Goal: Task Accomplishment & Management: Complete application form

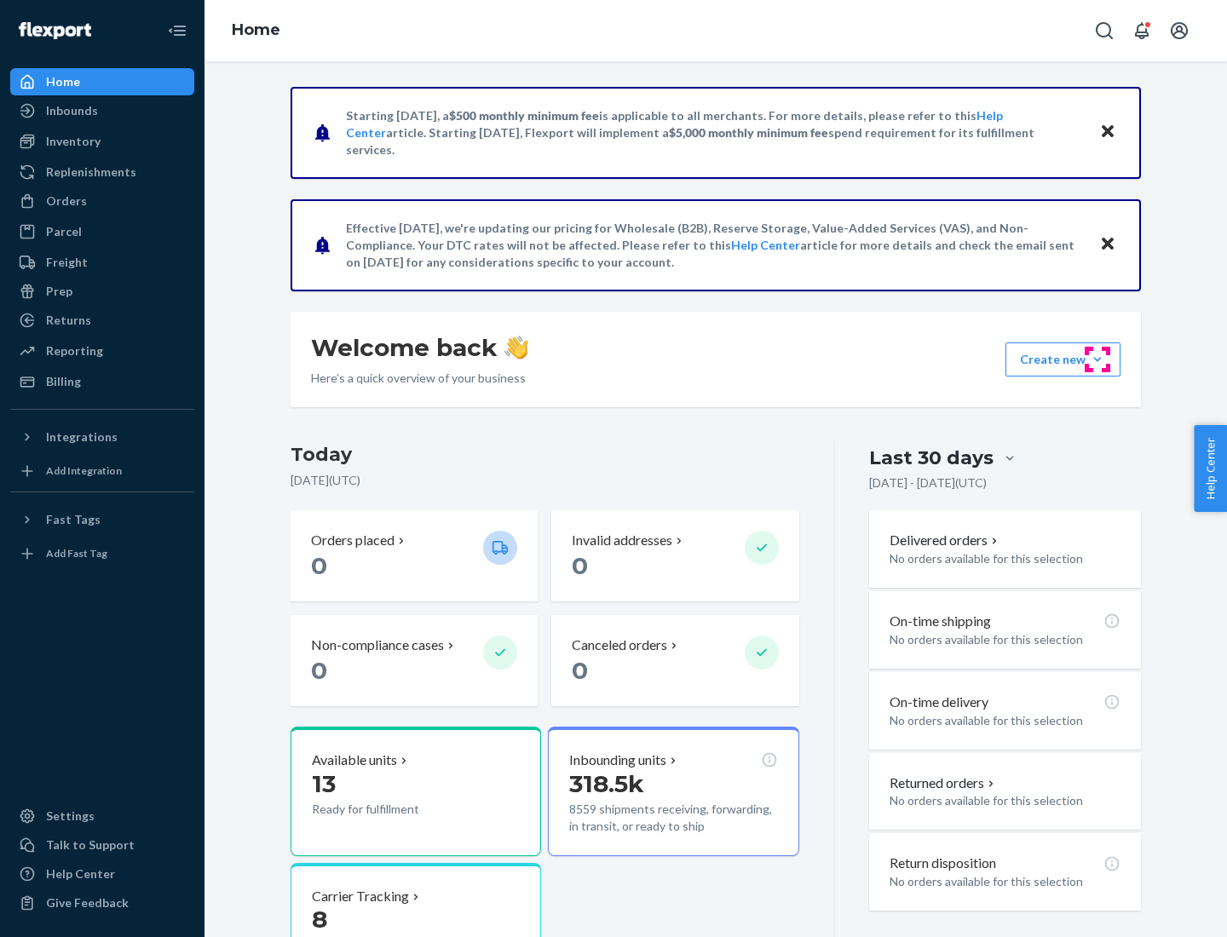
click at [1097, 359] on button "Create new Create new inbound Create new order Create new product" at bounding box center [1062, 359] width 115 height 34
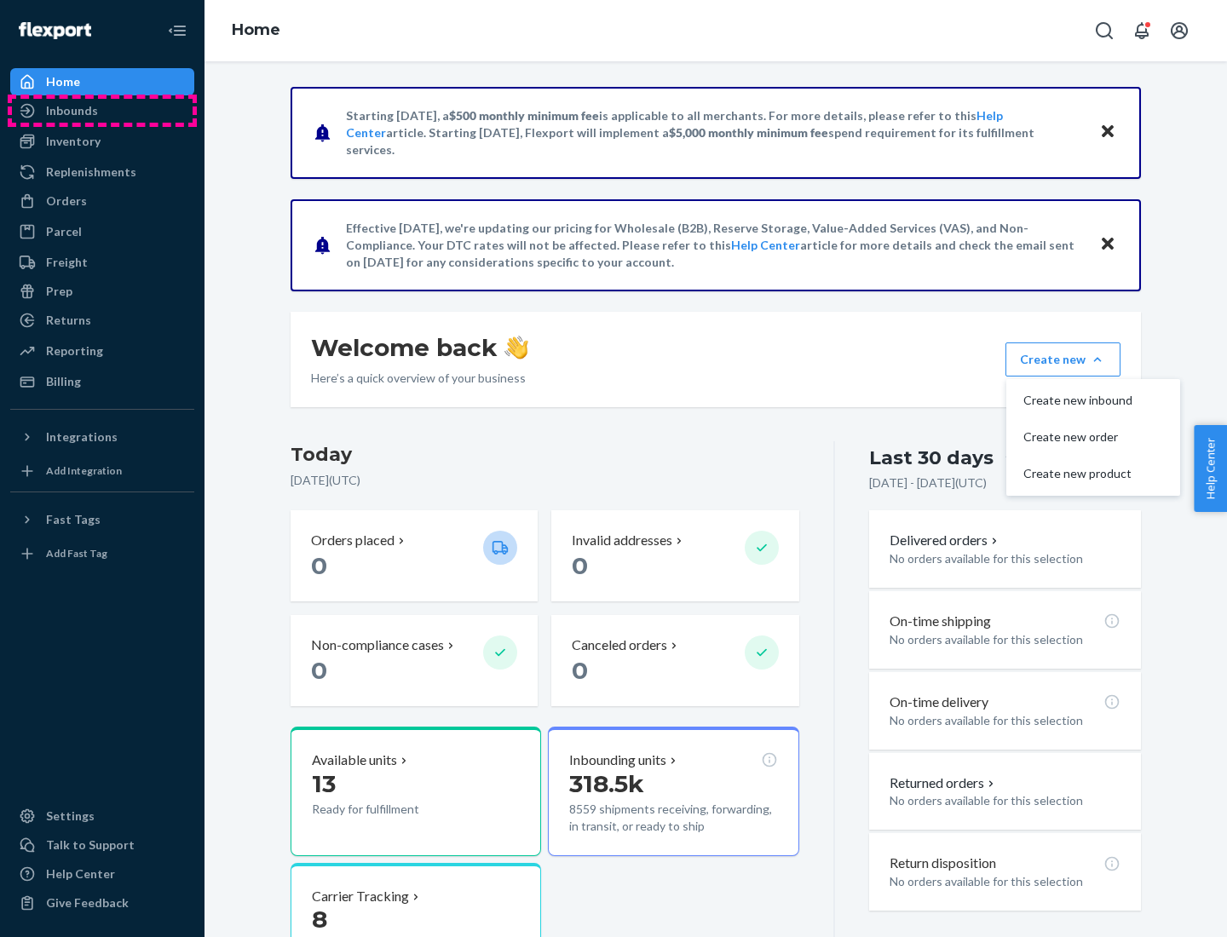
click at [102, 111] on div "Inbounds" at bounding box center [102, 111] width 181 height 24
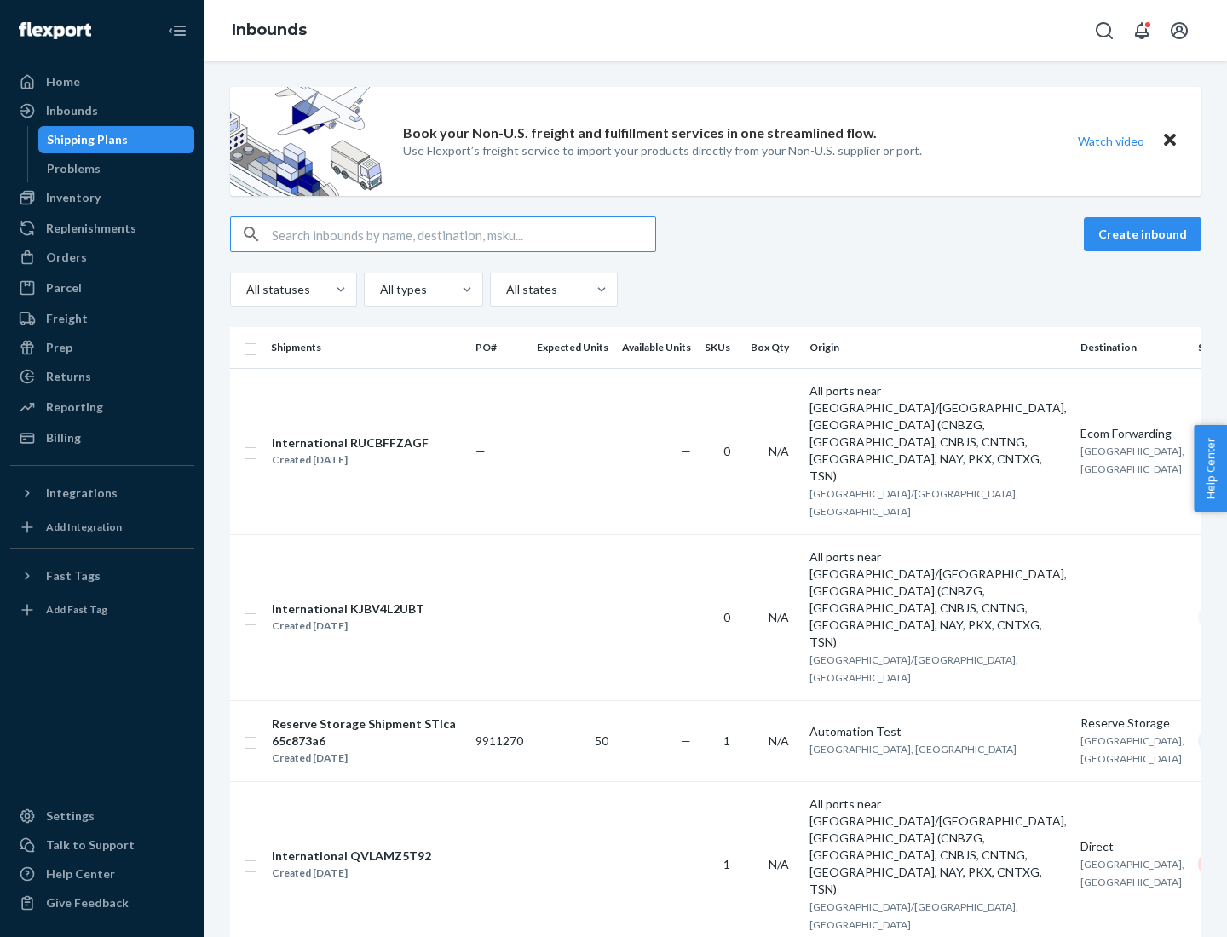
click at [1145, 234] on button "Create inbound" at bounding box center [1143, 234] width 118 height 34
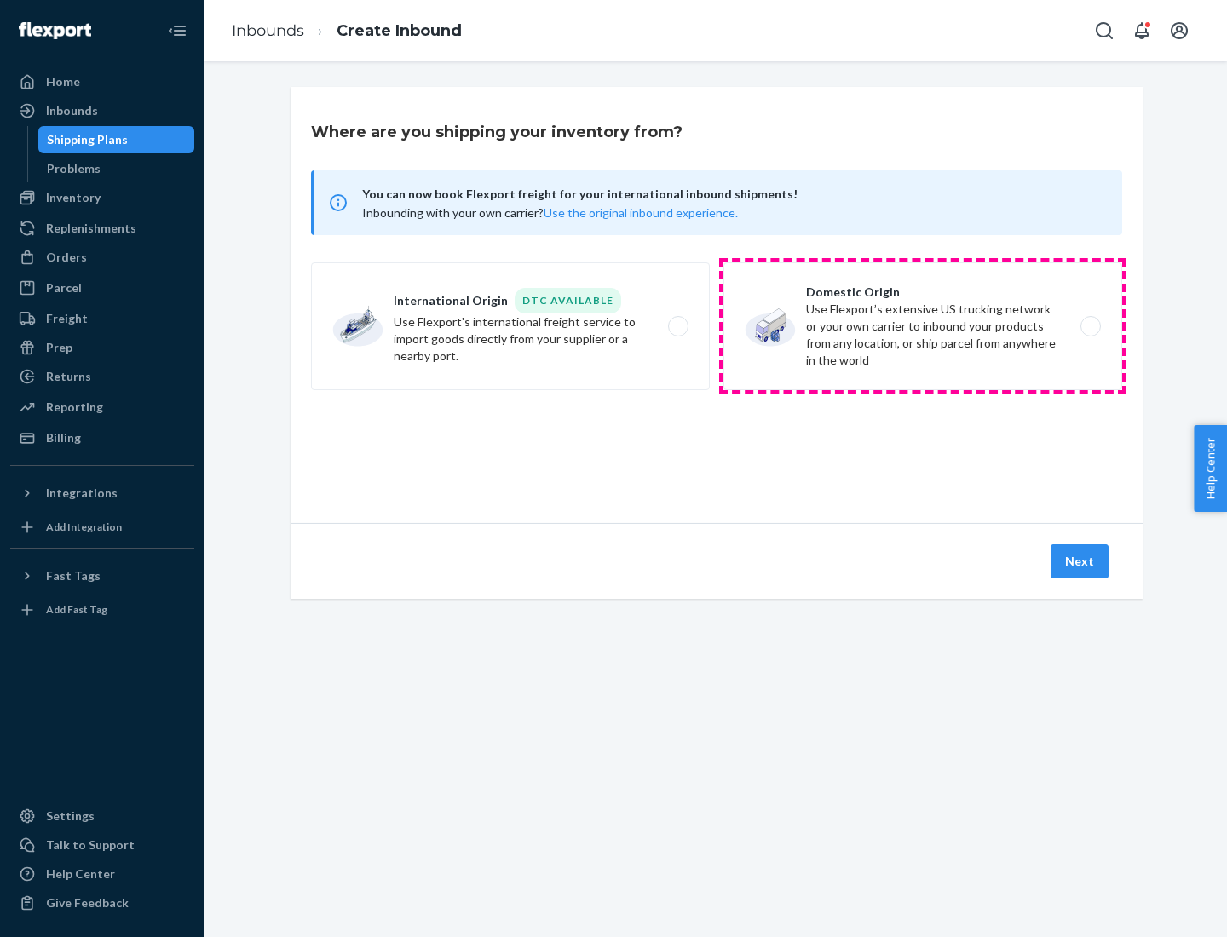
click at [923, 326] on label "Domestic Origin Use Flexport’s extensive US trucking network or your own carrie…" at bounding box center [922, 326] width 399 height 128
click at [1090, 326] on input "Domestic Origin Use Flexport’s extensive US trucking network or your own carrie…" at bounding box center [1095, 326] width 11 height 11
radio input "true"
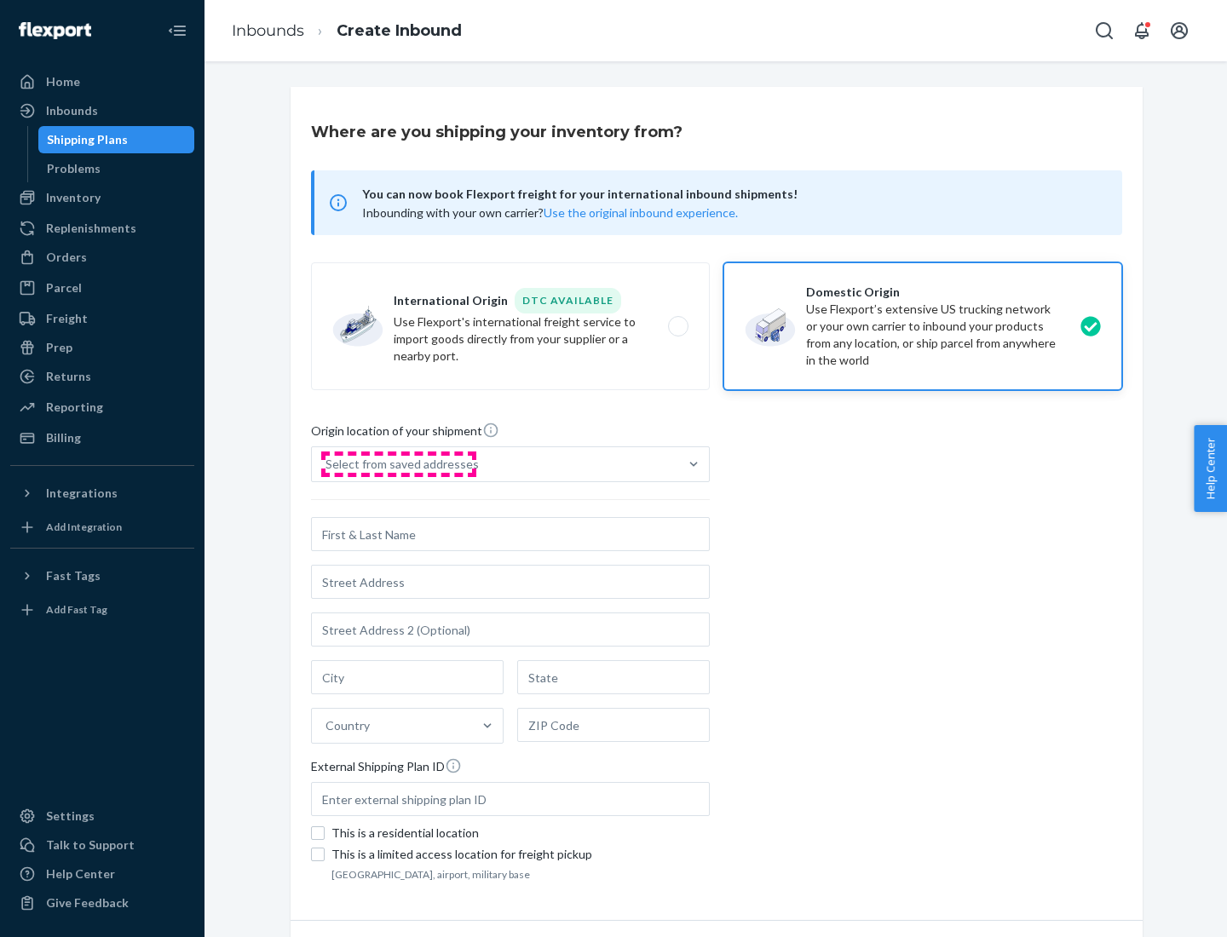
click at [398, 464] on div "Select from saved addresses" at bounding box center [401, 464] width 153 height 17
click at [327, 464] on input "Select from saved addresses" at bounding box center [326, 464] width 2 height 17
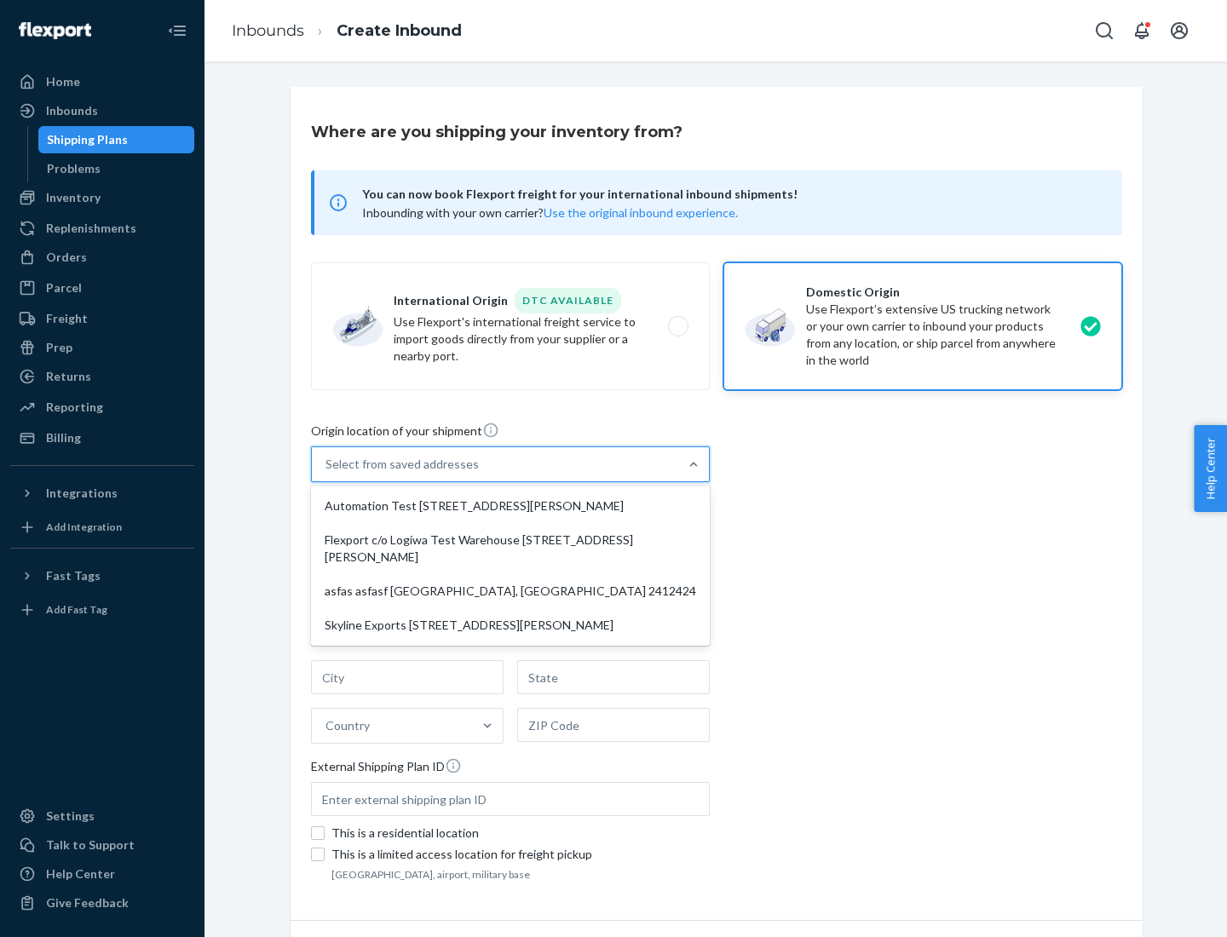
scroll to position [7, 0]
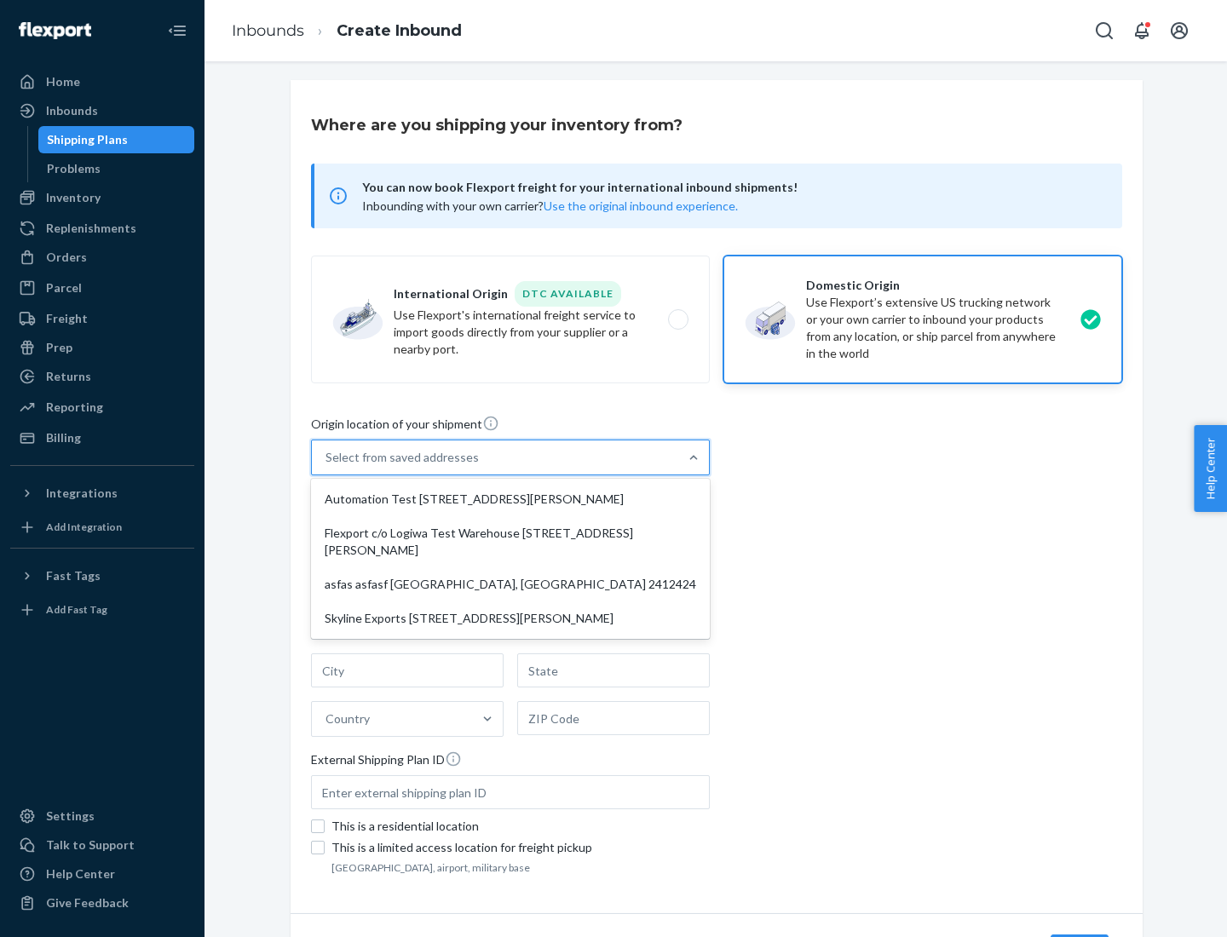
click at [510, 499] on div "Automation Test [STREET_ADDRESS][PERSON_NAME]" at bounding box center [510, 499] width 392 height 34
click at [327, 466] on input "option Automation Test [STREET_ADDRESS][PERSON_NAME] focused, 1 of 4. 4 results…" at bounding box center [326, 457] width 2 height 17
type input "Automation Test"
type input "9th Floor"
type input "[GEOGRAPHIC_DATA]"
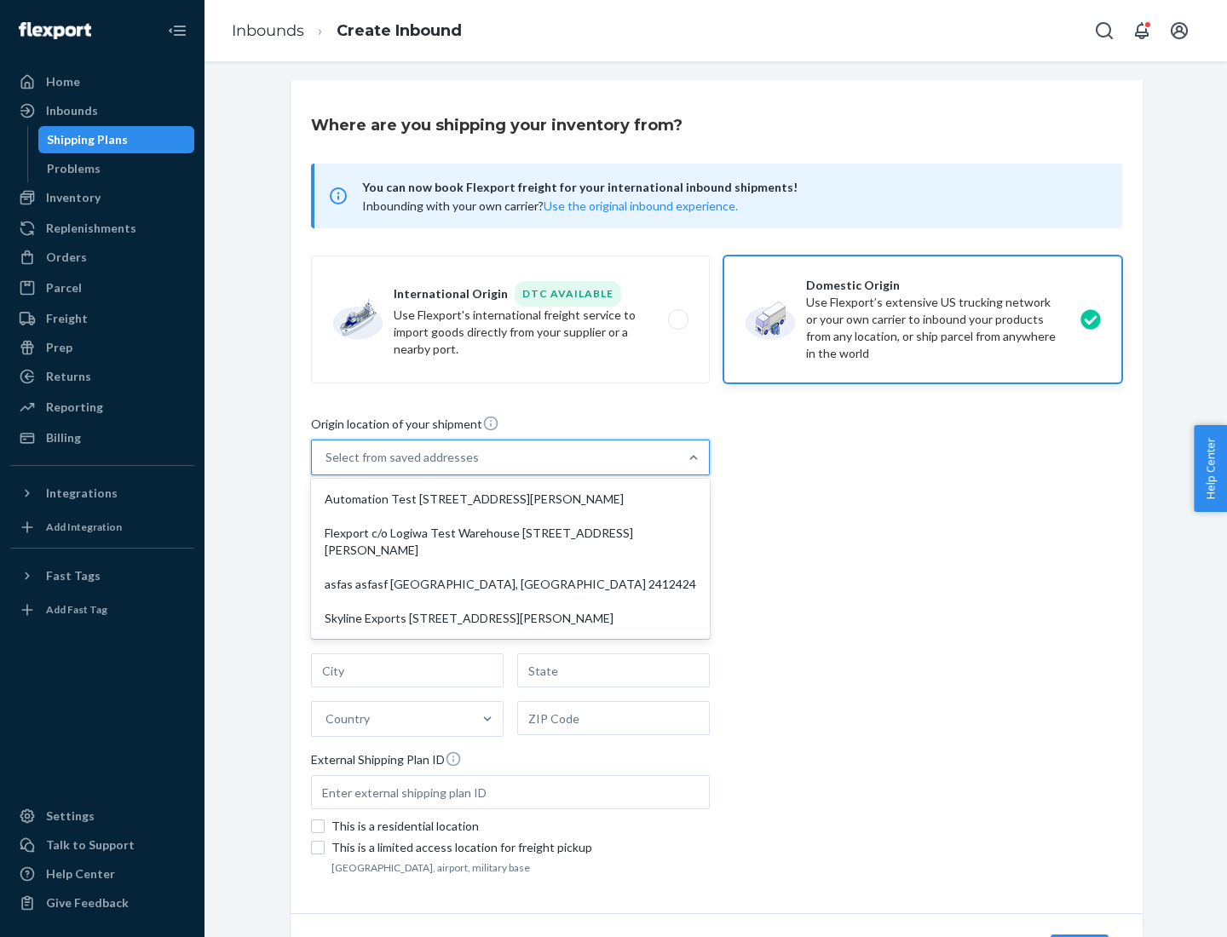
type input "CA"
type input "94104"
type input "[STREET_ADDRESS][PERSON_NAME]"
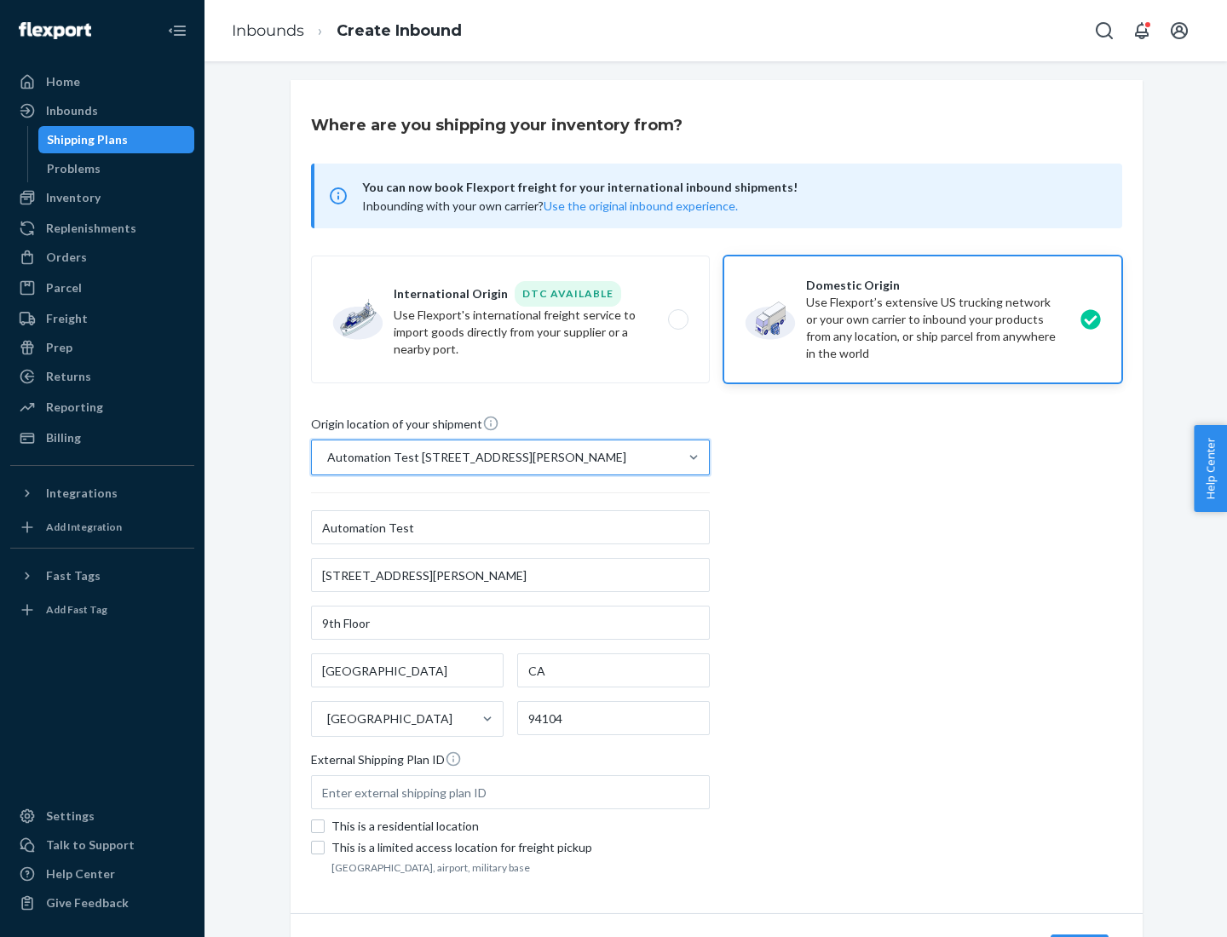
scroll to position [100, 0]
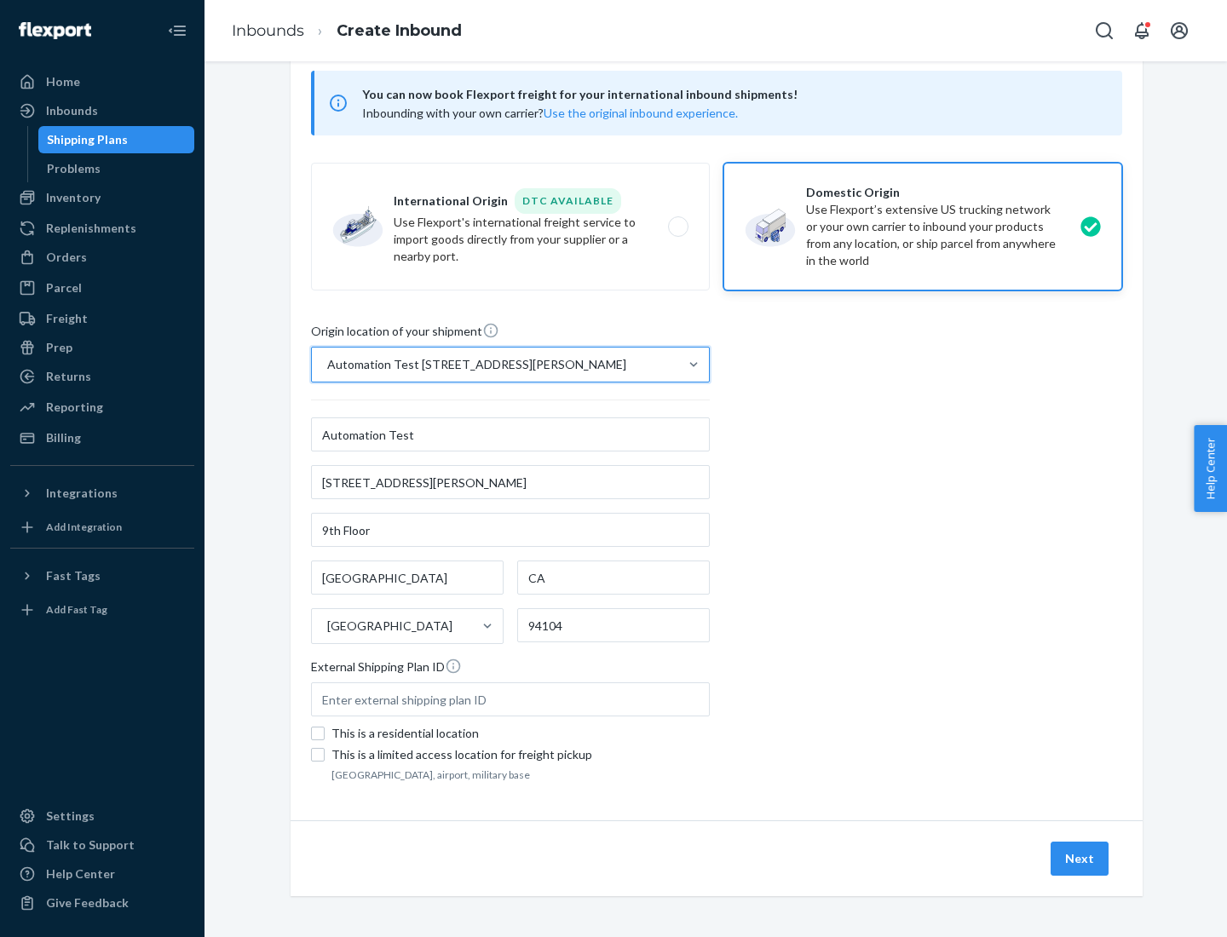
click at [1080, 859] on button "Next" at bounding box center [1079, 859] width 58 height 34
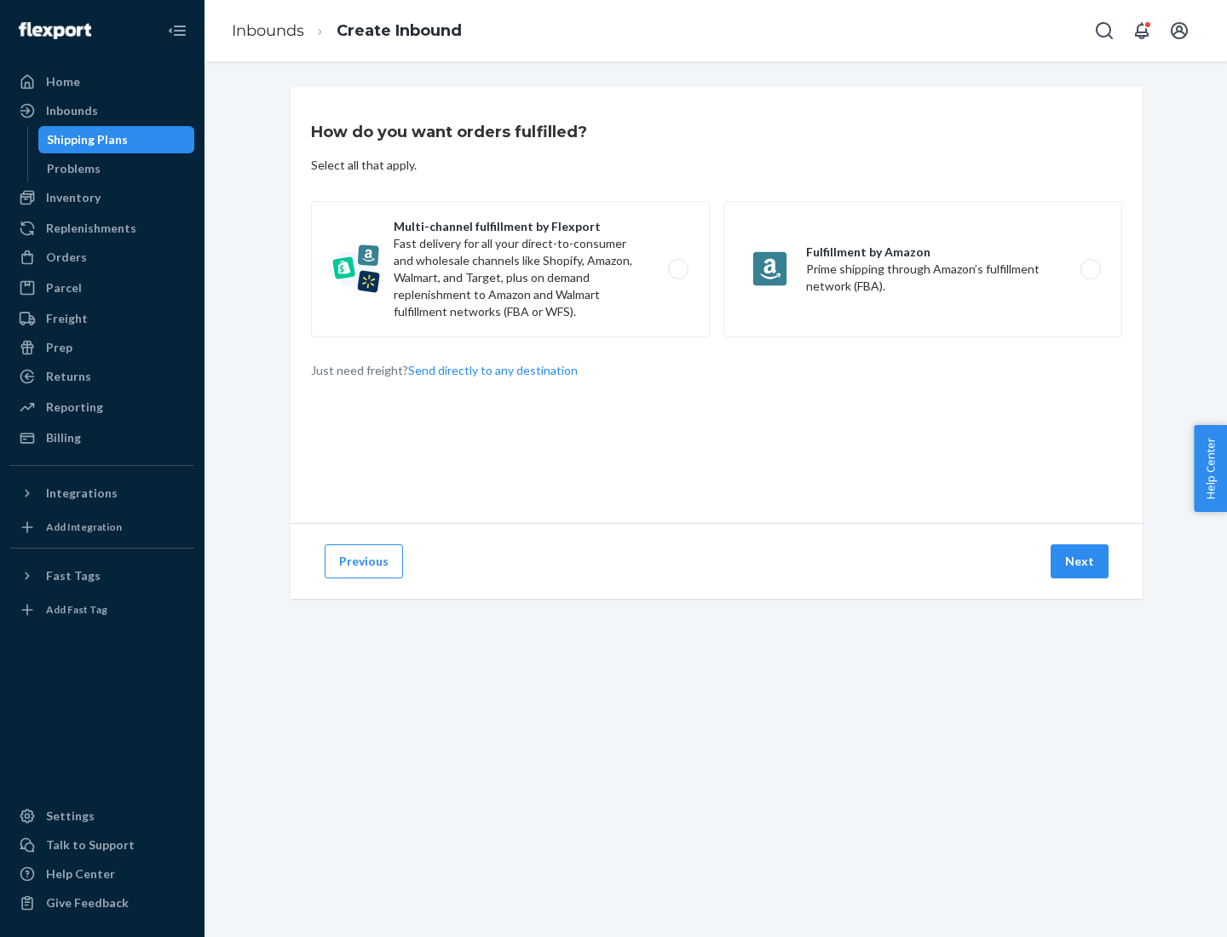
click at [510, 269] on label "Multi-channel fulfillment by Flexport Fast delivery for all your direct-to-cons…" at bounding box center [510, 269] width 399 height 136
click at [677, 269] on input "Multi-channel fulfillment by Flexport Fast delivery for all your direct-to-cons…" at bounding box center [682, 269] width 11 height 11
radio input "true"
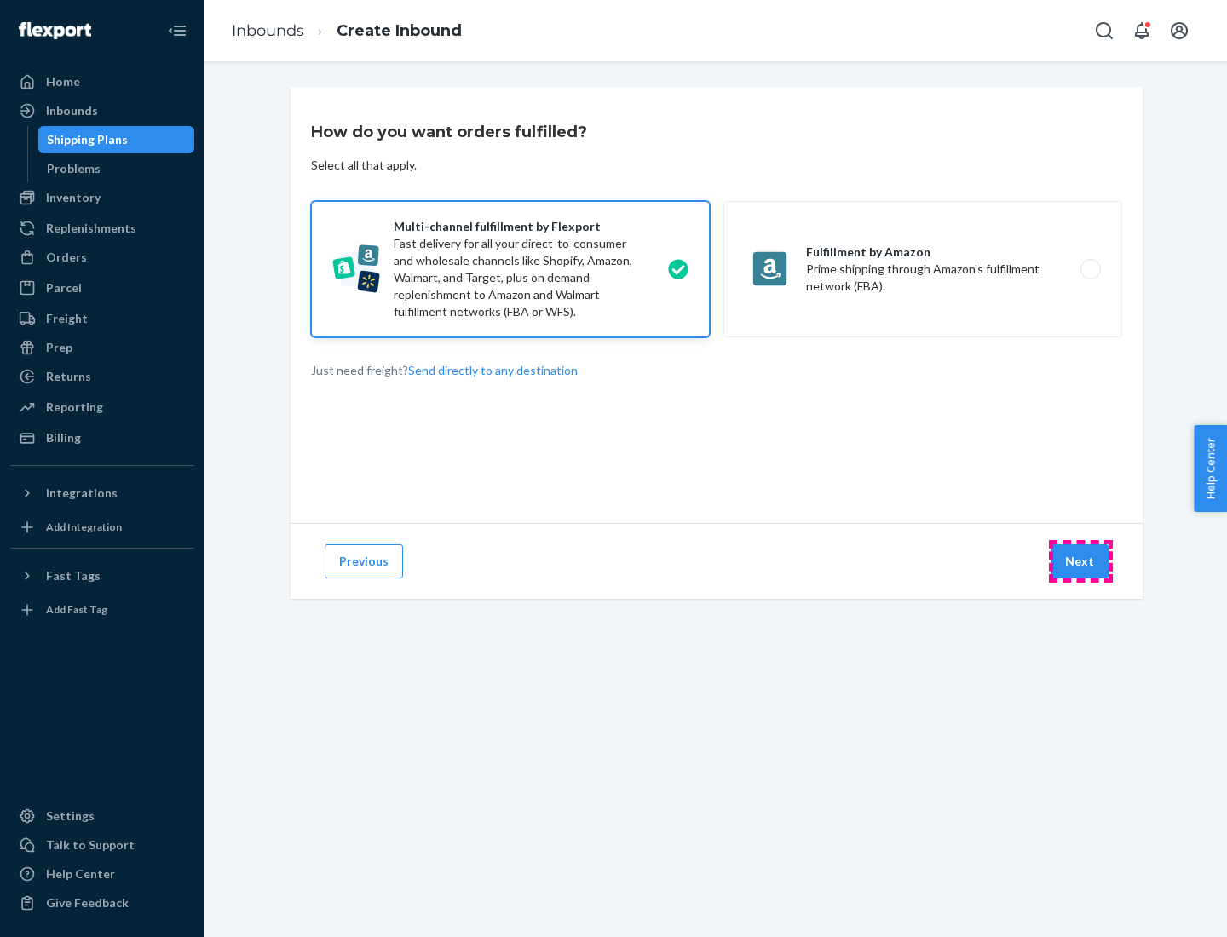
click at [1080, 561] on button "Next" at bounding box center [1079, 561] width 58 height 34
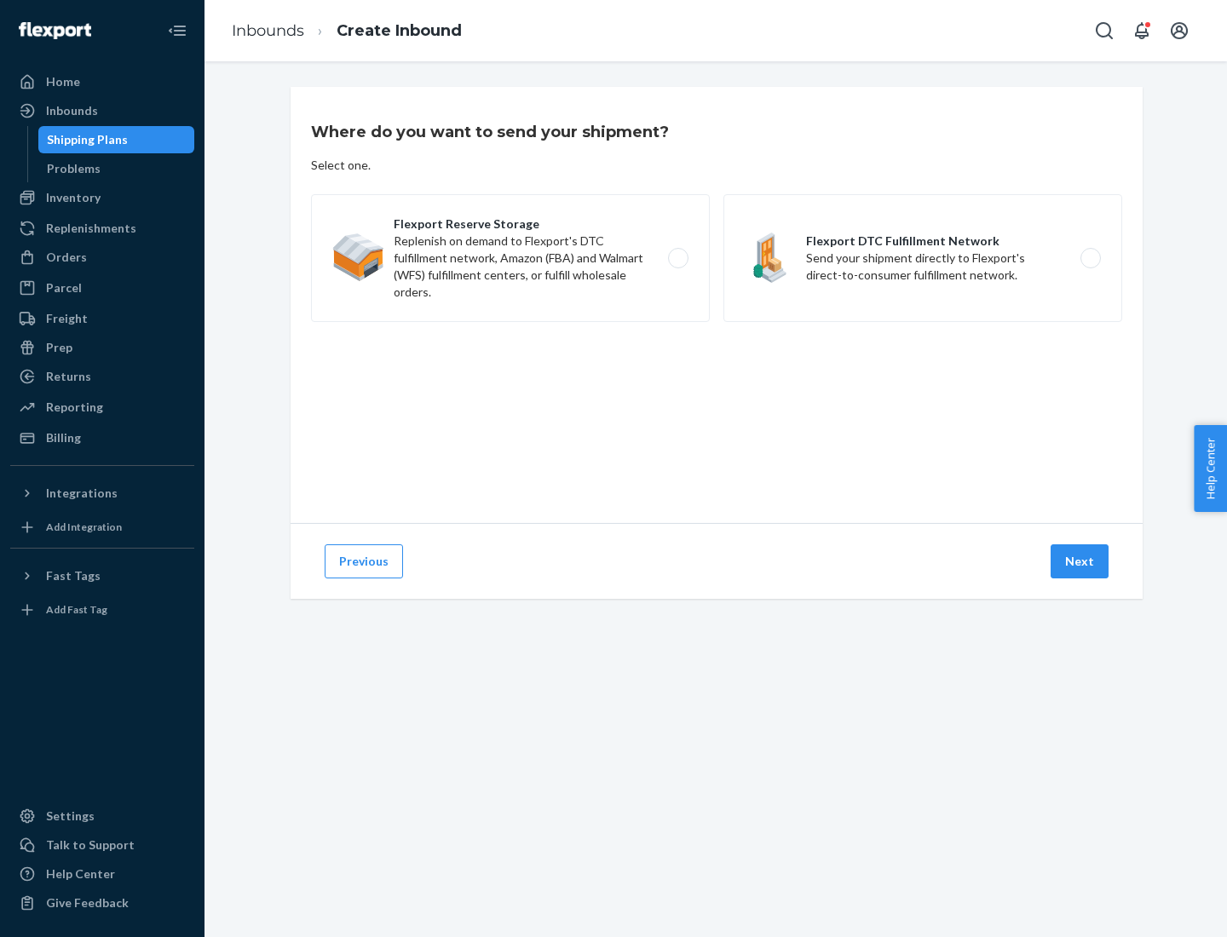
click at [923, 258] on label "Flexport DTC Fulfillment Network Send your shipment directly to Flexport's dire…" at bounding box center [922, 258] width 399 height 128
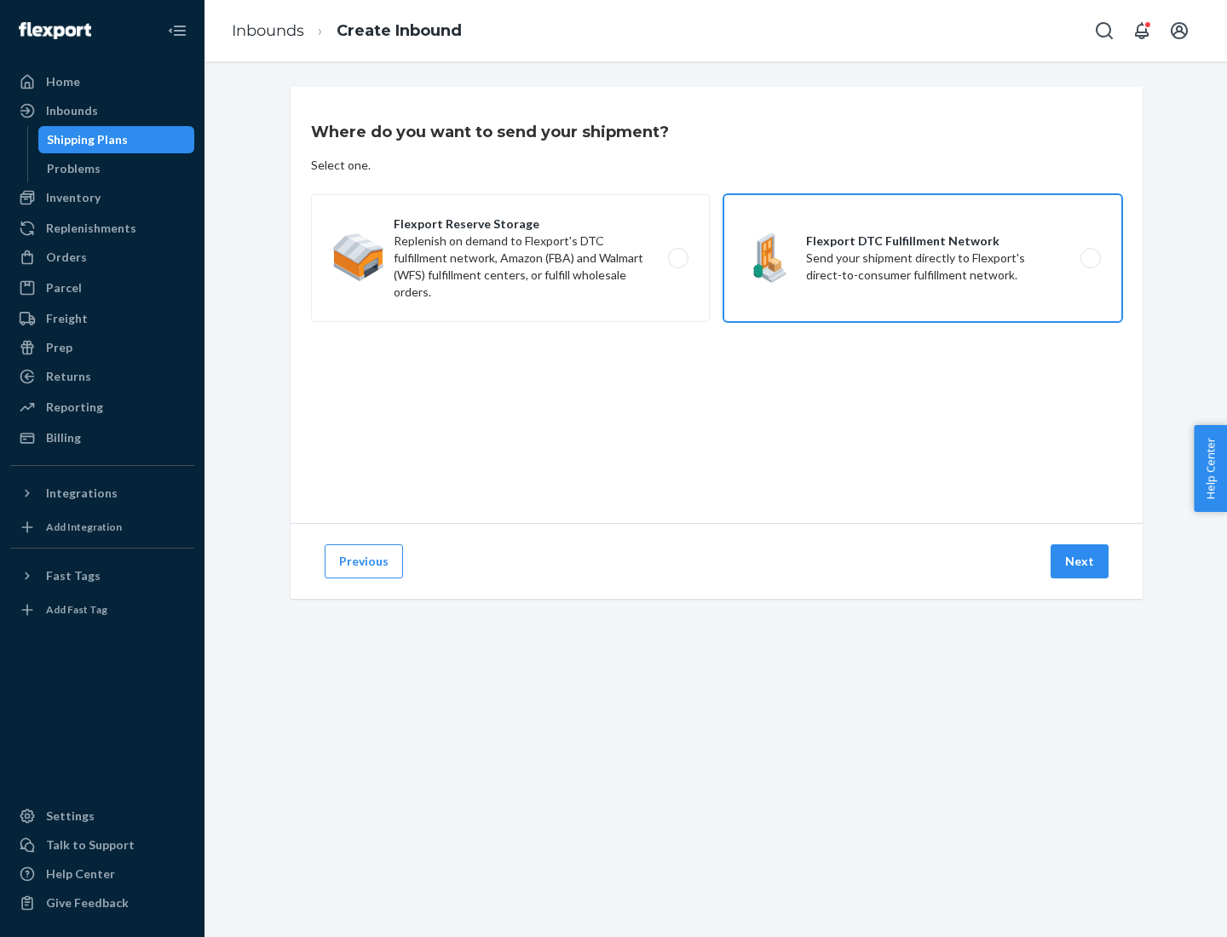
click at [1090, 258] on input "Flexport DTC Fulfillment Network Send your shipment directly to Flexport's dire…" at bounding box center [1095, 258] width 11 height 11
radio input "true"
click at [1080, 561] on button "Next" at bounding box center [1079, 561] width 58 height 34
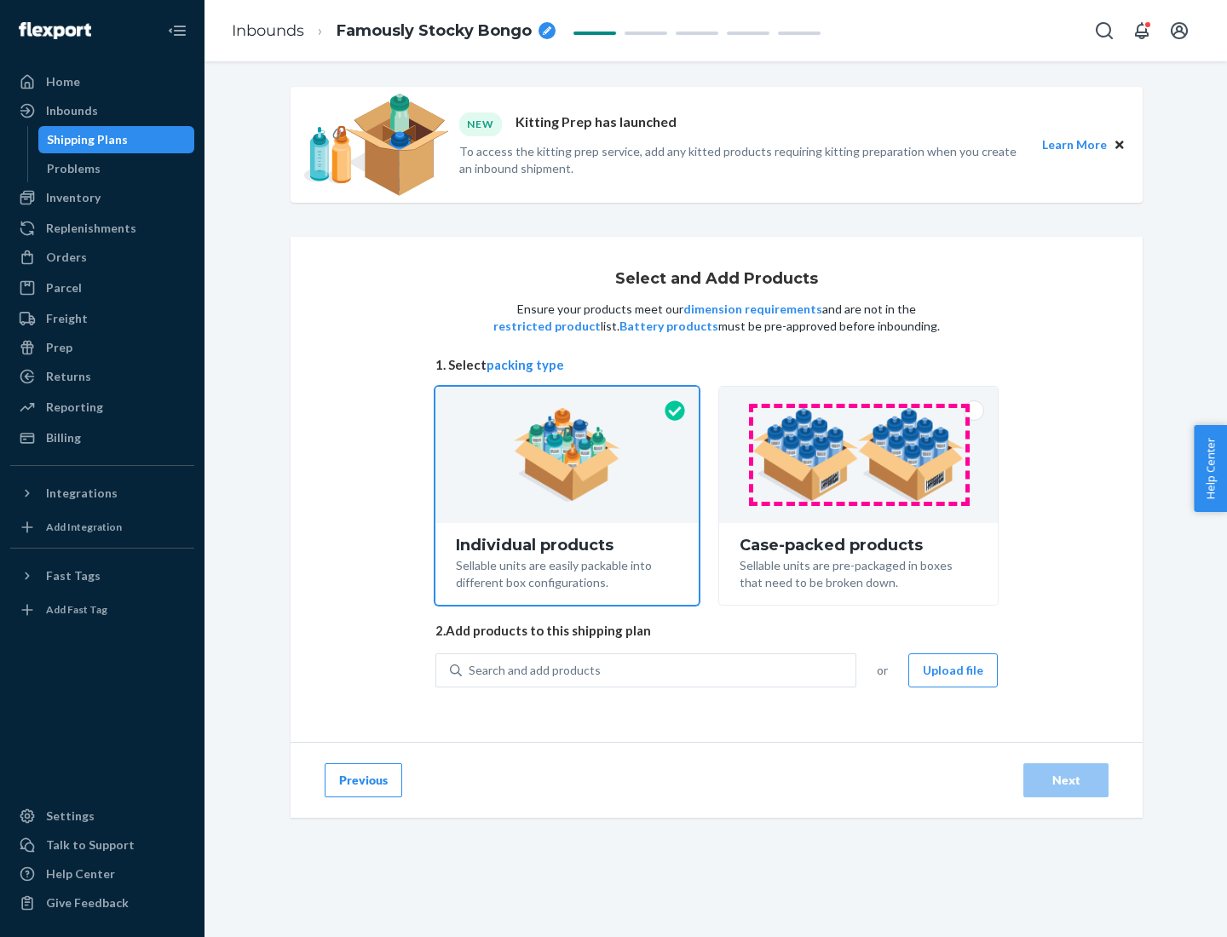
click at [859, 455] on img at bounding box center [858, 455] width 212 height 94
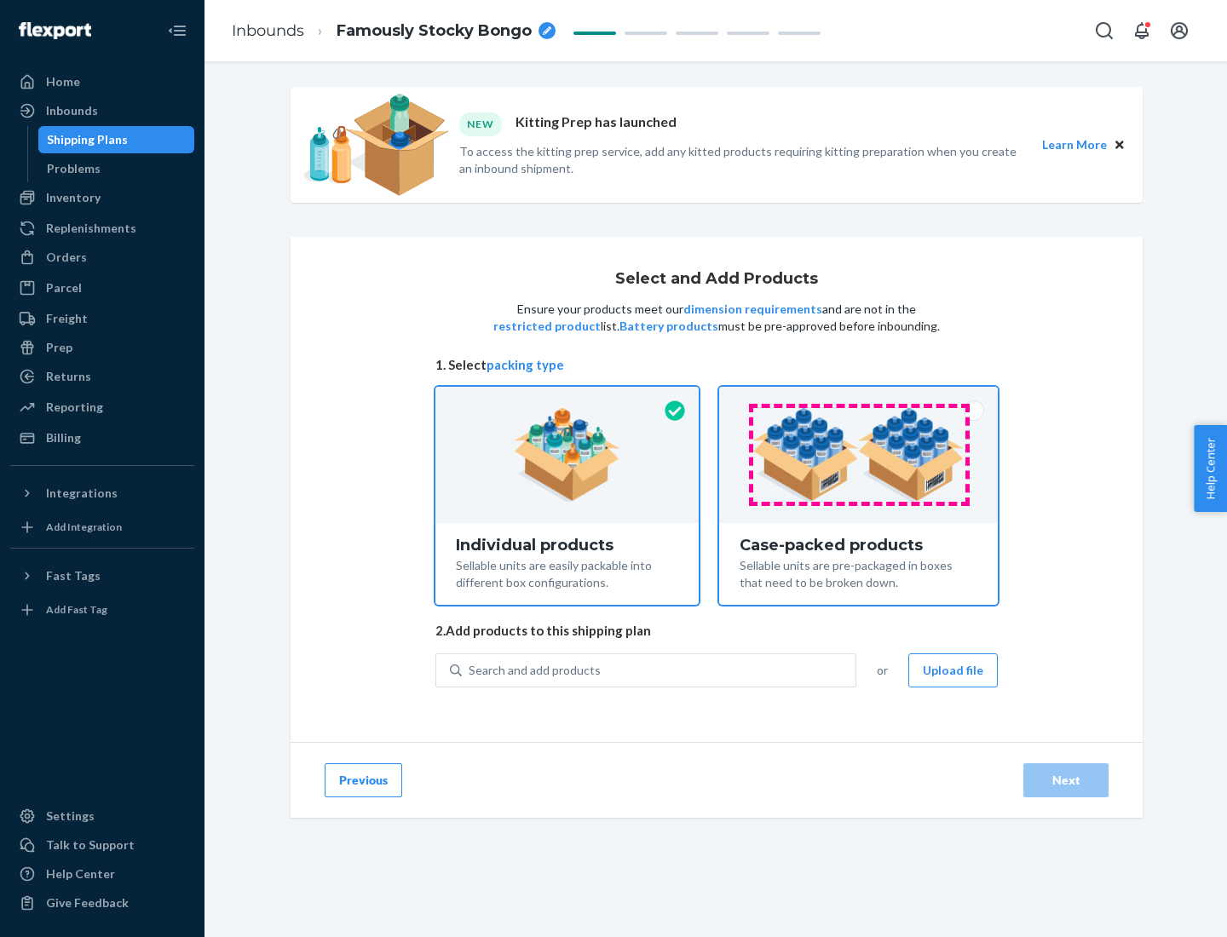
click at [859, 398] on input "Case-packed products Sellable units are pre-packaged in boxes that need to be b…" at bounding box center [858, 392] width 11 height 11
radio input "true"
radio input "false"
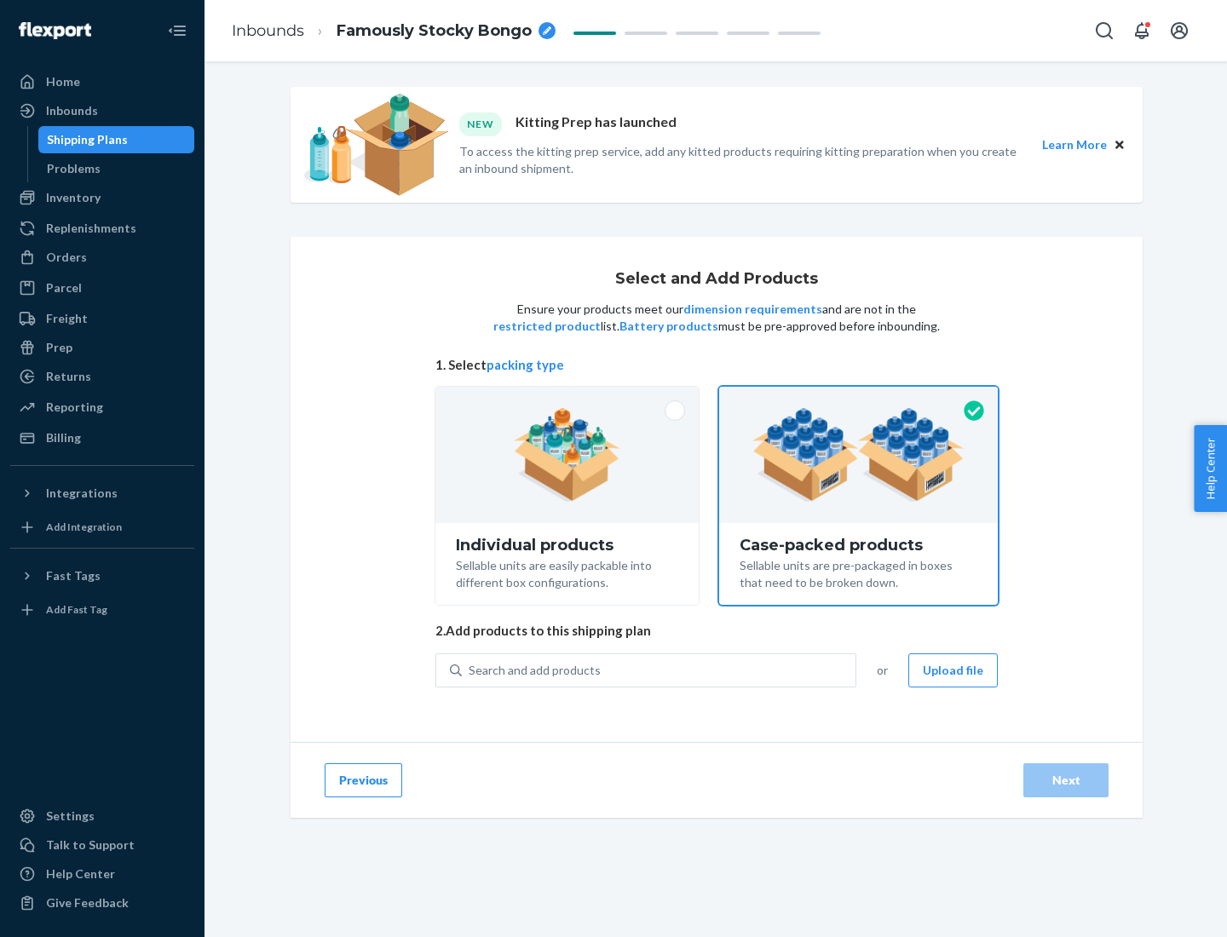
click at [659, 670] on div "Search and add products" at bounding box center [659, 670] width 394 height 31
click at [470, 670] on input "Search and add products" at bounding box center [470, 670] width 2 height 17
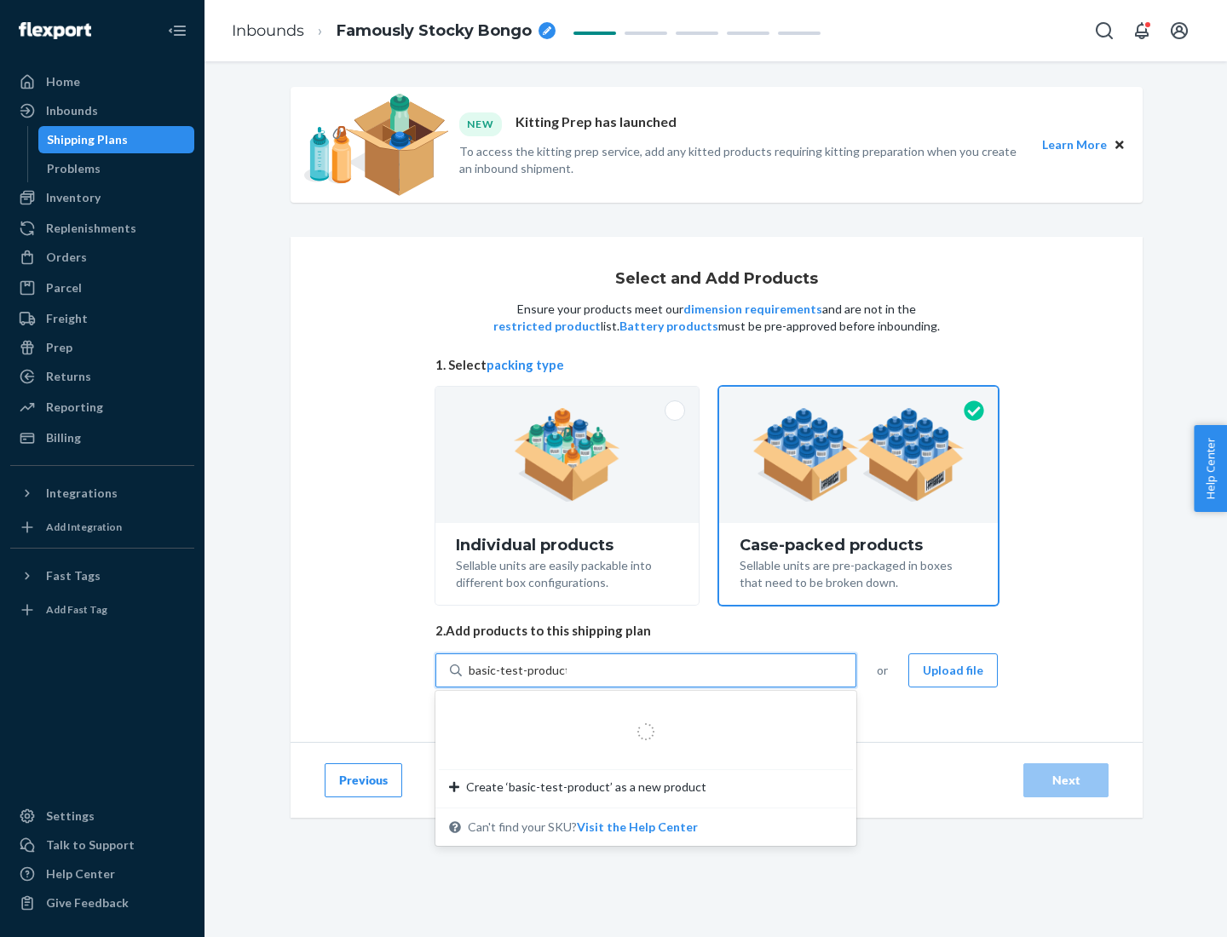
type input "basic-test-product-1"
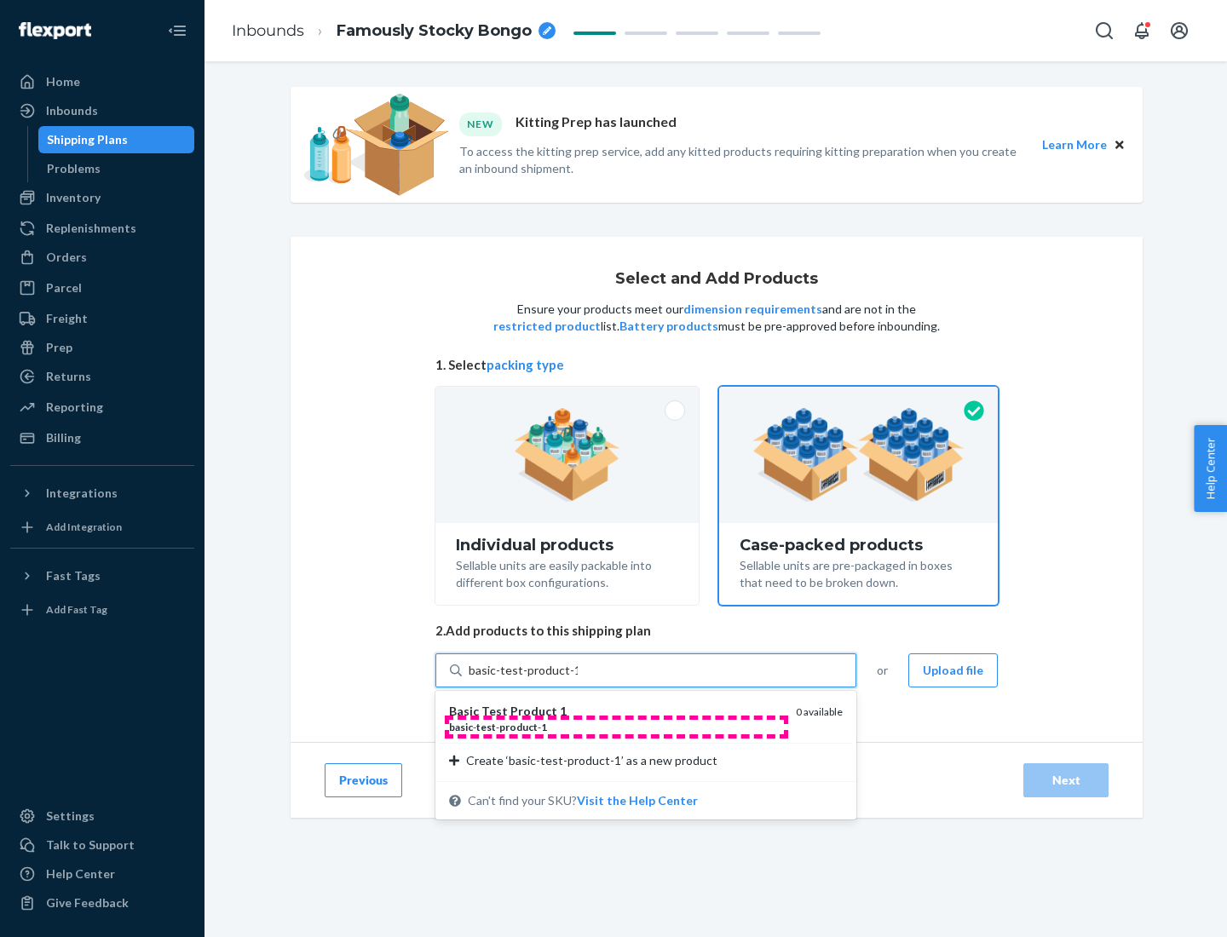
click at [616, 727] on div "basic - test - product - 1" at bounding box center [615, 727] width 333 height 14
click at [578, 679] on input "basic-test-product-1" at bounding box center [523, 670] width 109 height 17
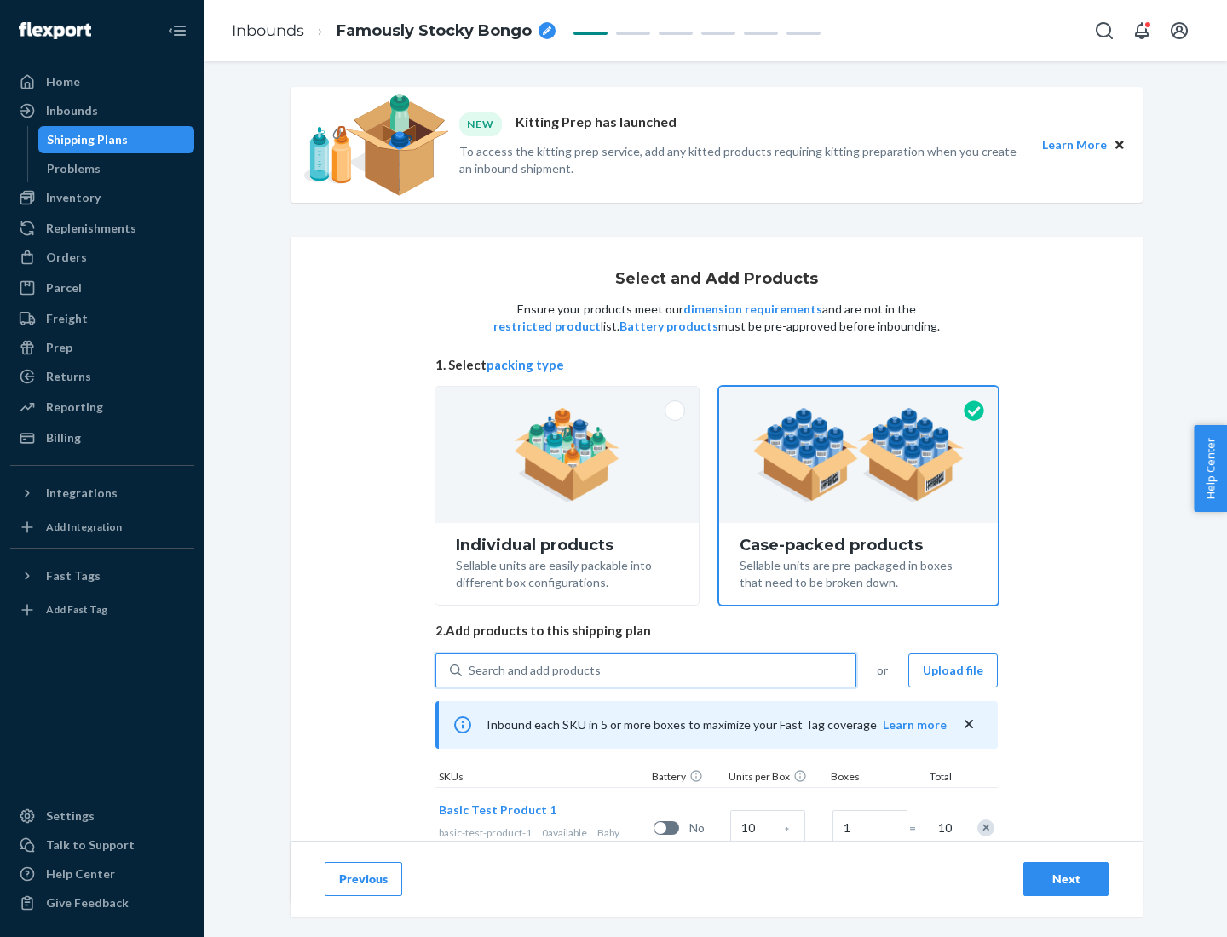
scroll to position [61, 0]
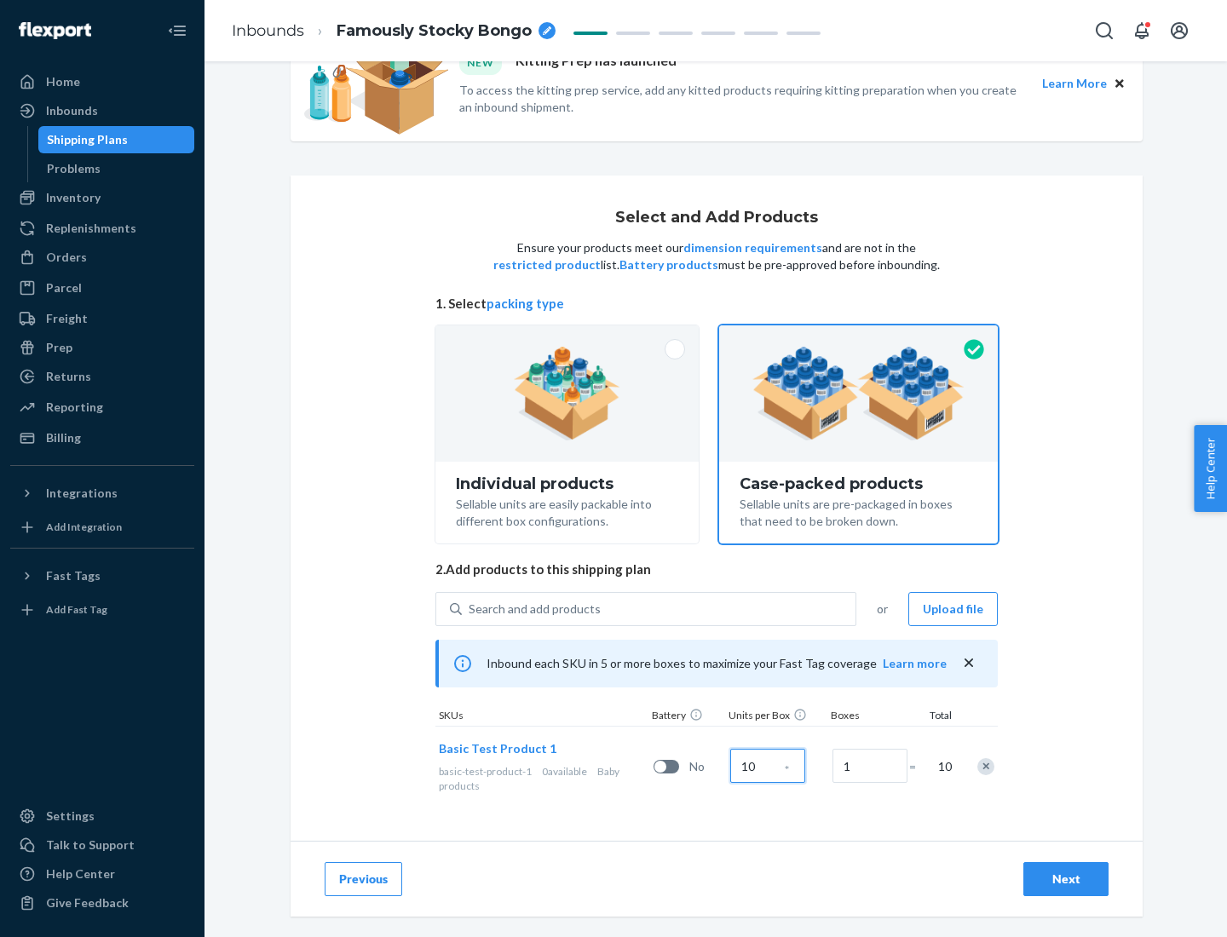
type input "10"
type input "7"
click at [1066, 879] on div "Next" at bounding box center [1066, 879] width 56 height 17
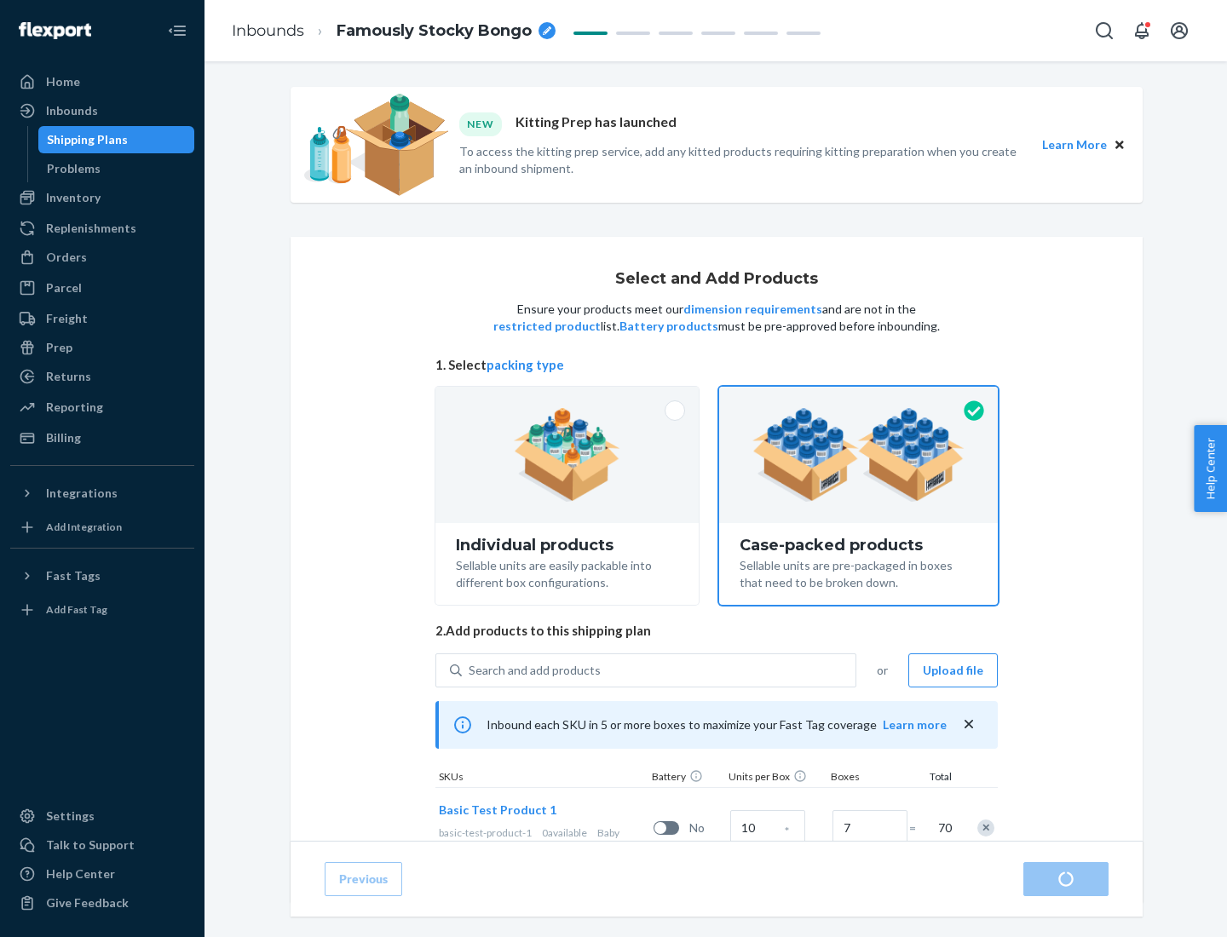
radio input "true"
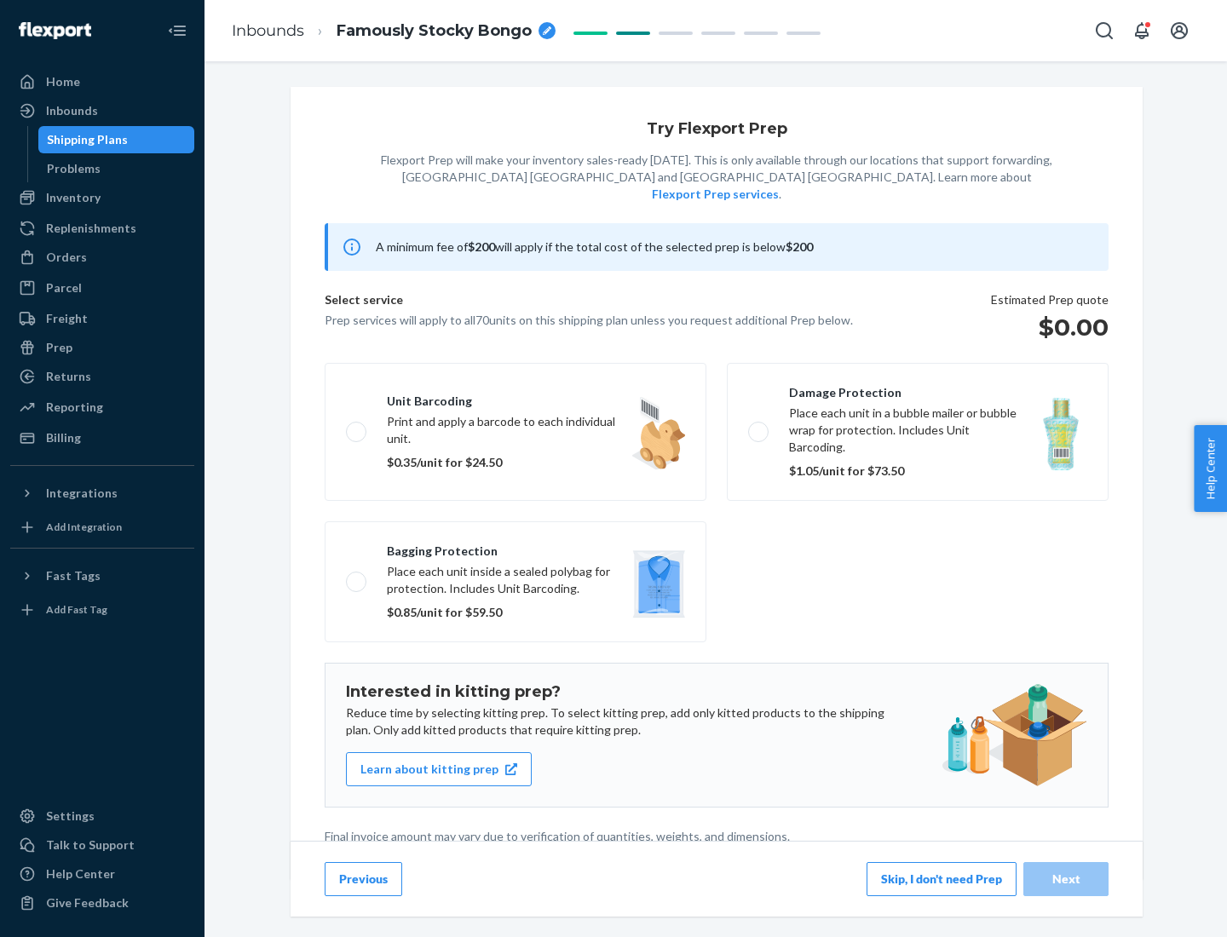
scroll to position [4, 0]
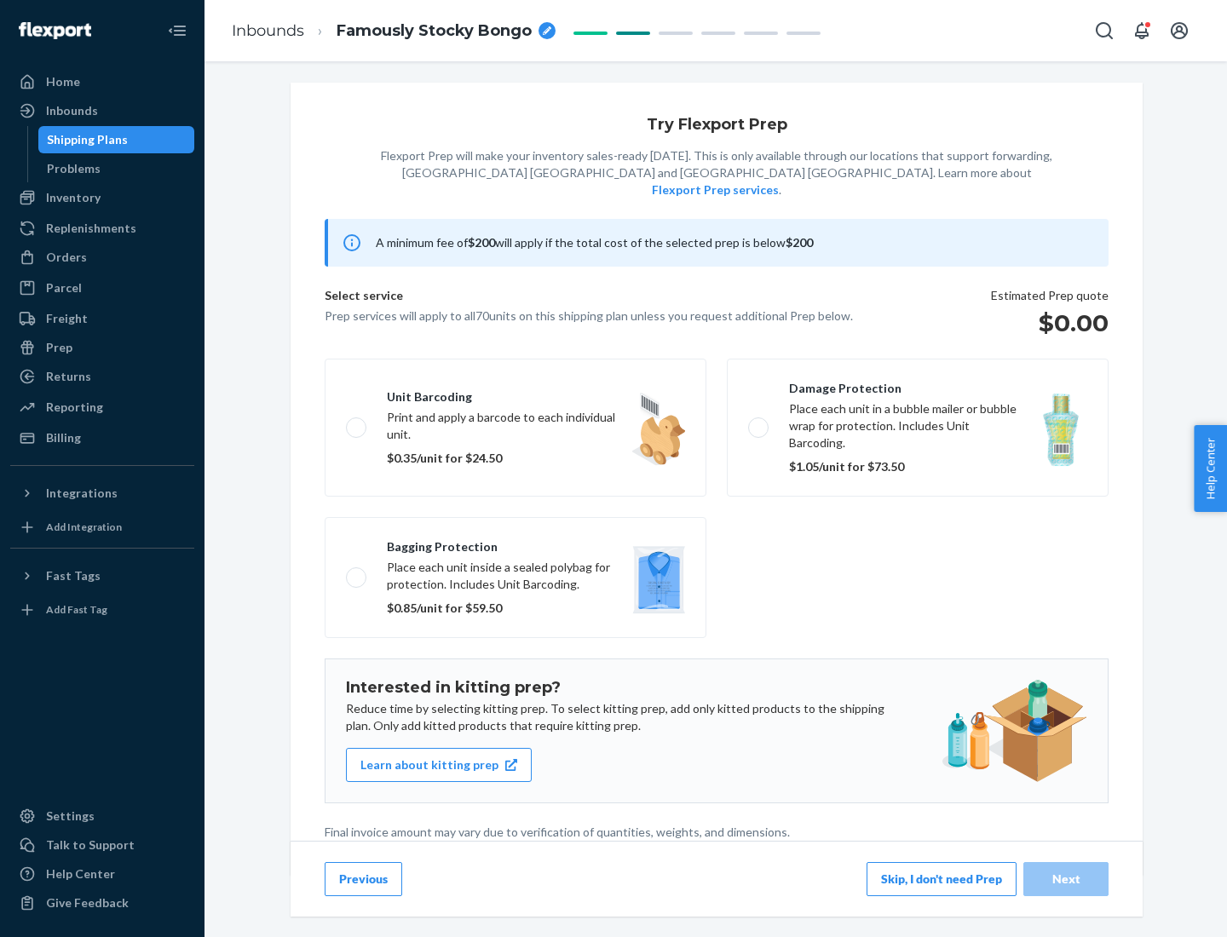
click at [515, 543] on label "Bagging protection Place each unit inside a sealed polybag for protection. Incl…" at bounding box center [516, 577] width 382 height 121
click at [357, 572] on input "Bagging protection Place each unit inside a sealed polybag for protection. Incl…" at bounding box center [351, 577] width 11 height 11
checkbox input "true"
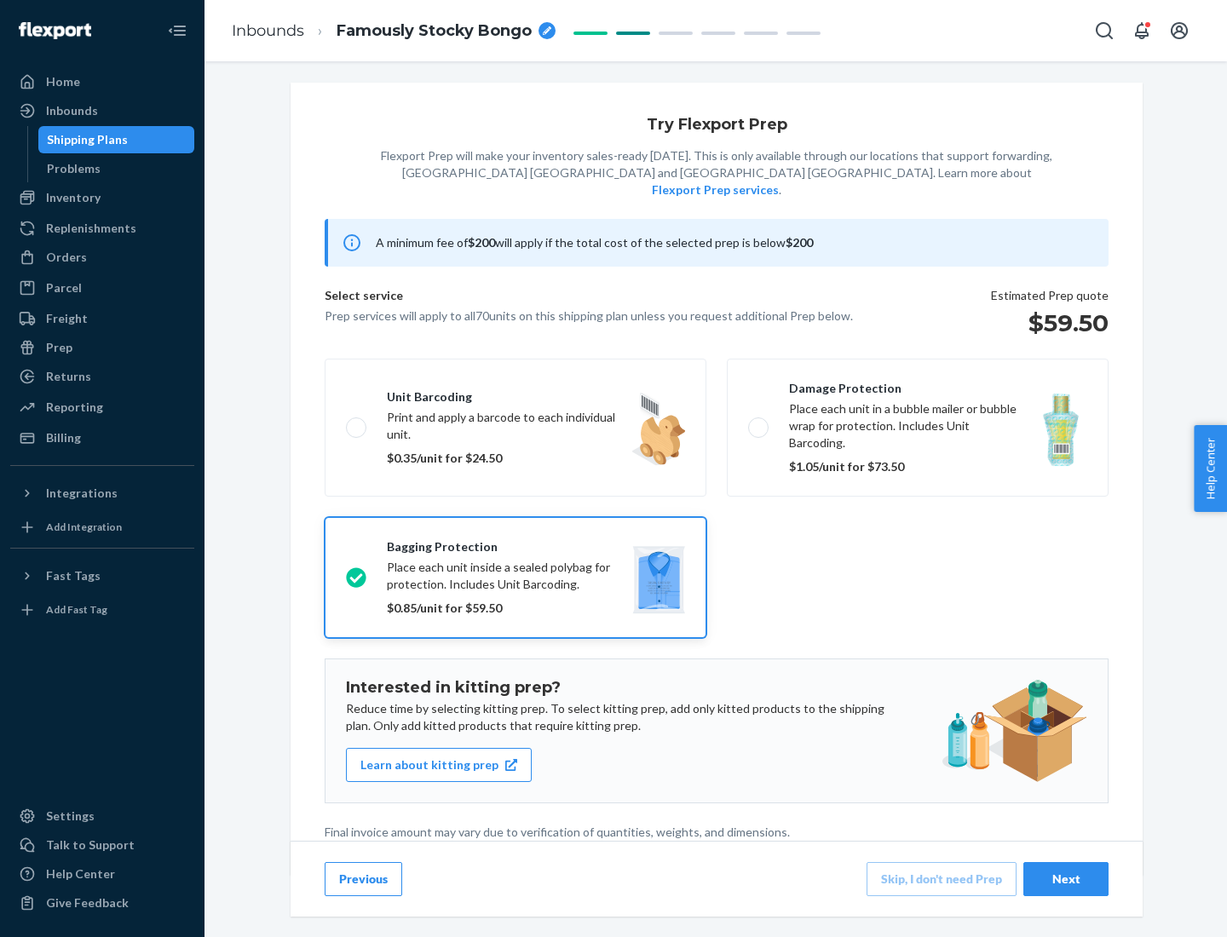
click at [1066, 878] on div "Next" at bounding box center [1066, 879] width 56 height 17
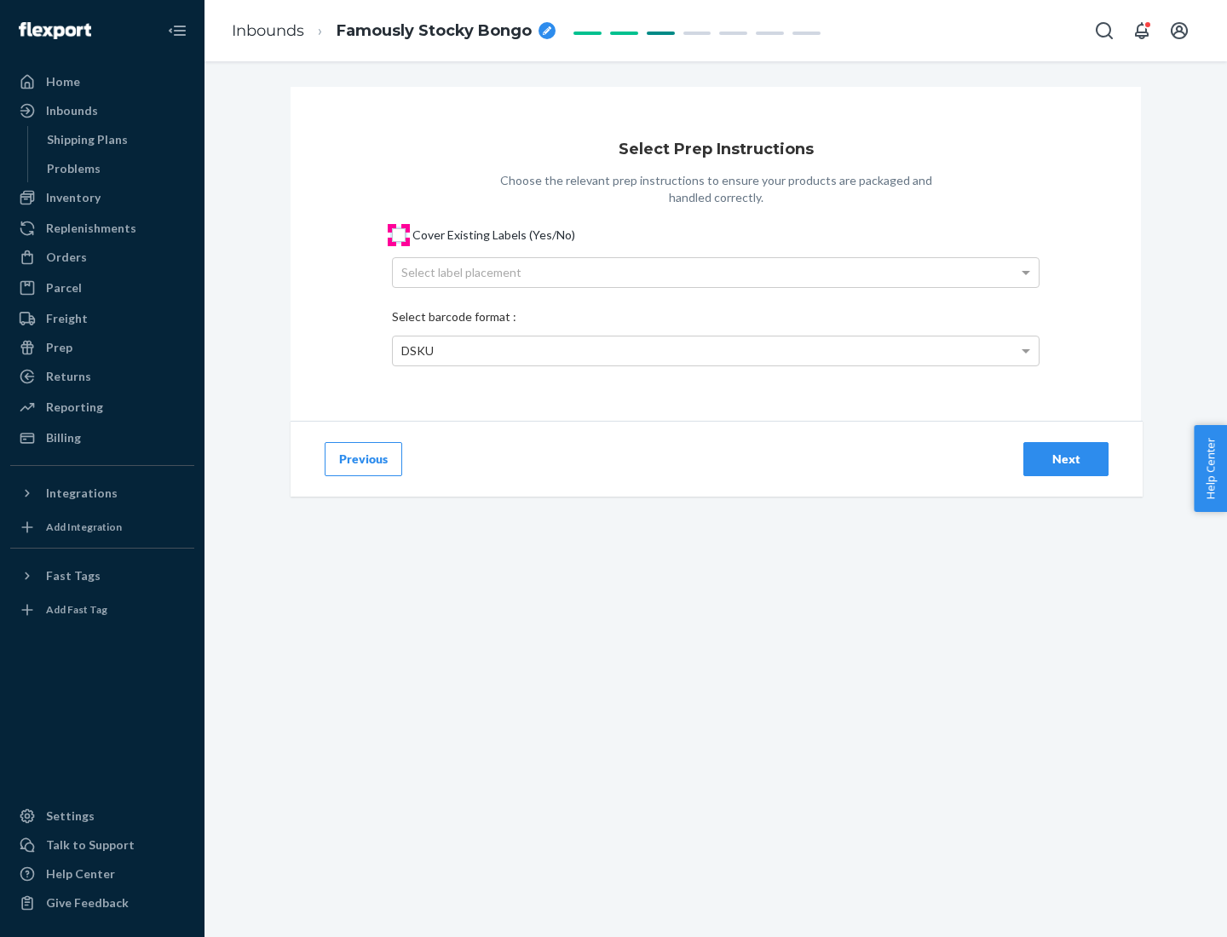
click at [399, 234] on input "Cover Existing Labels (Yes/No)" at bounding box center [399, 235] width 14 height 14
checkbox input "true"
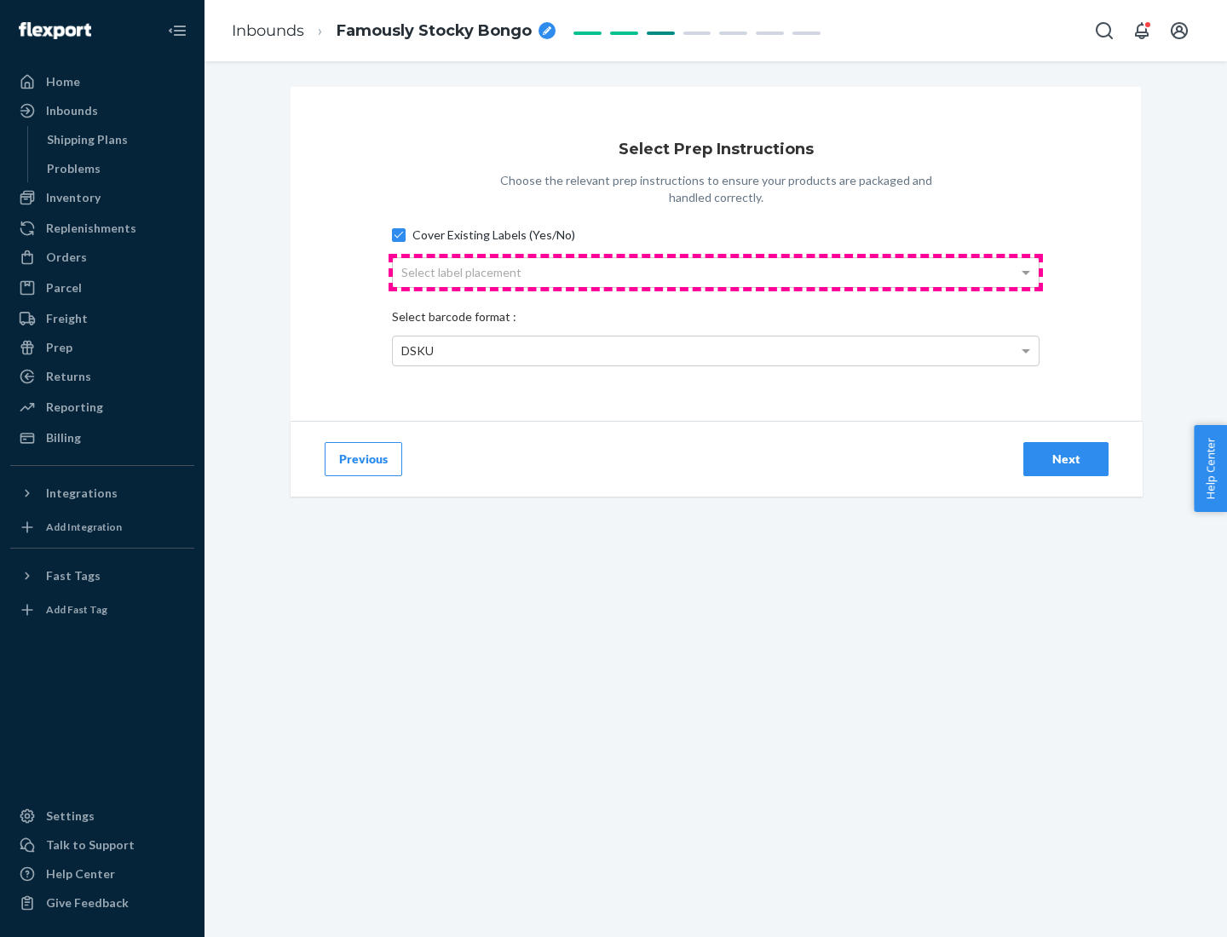
click at [716, 272] on div "Select label placement" at bounding box center [716, 272] width 646 height 29
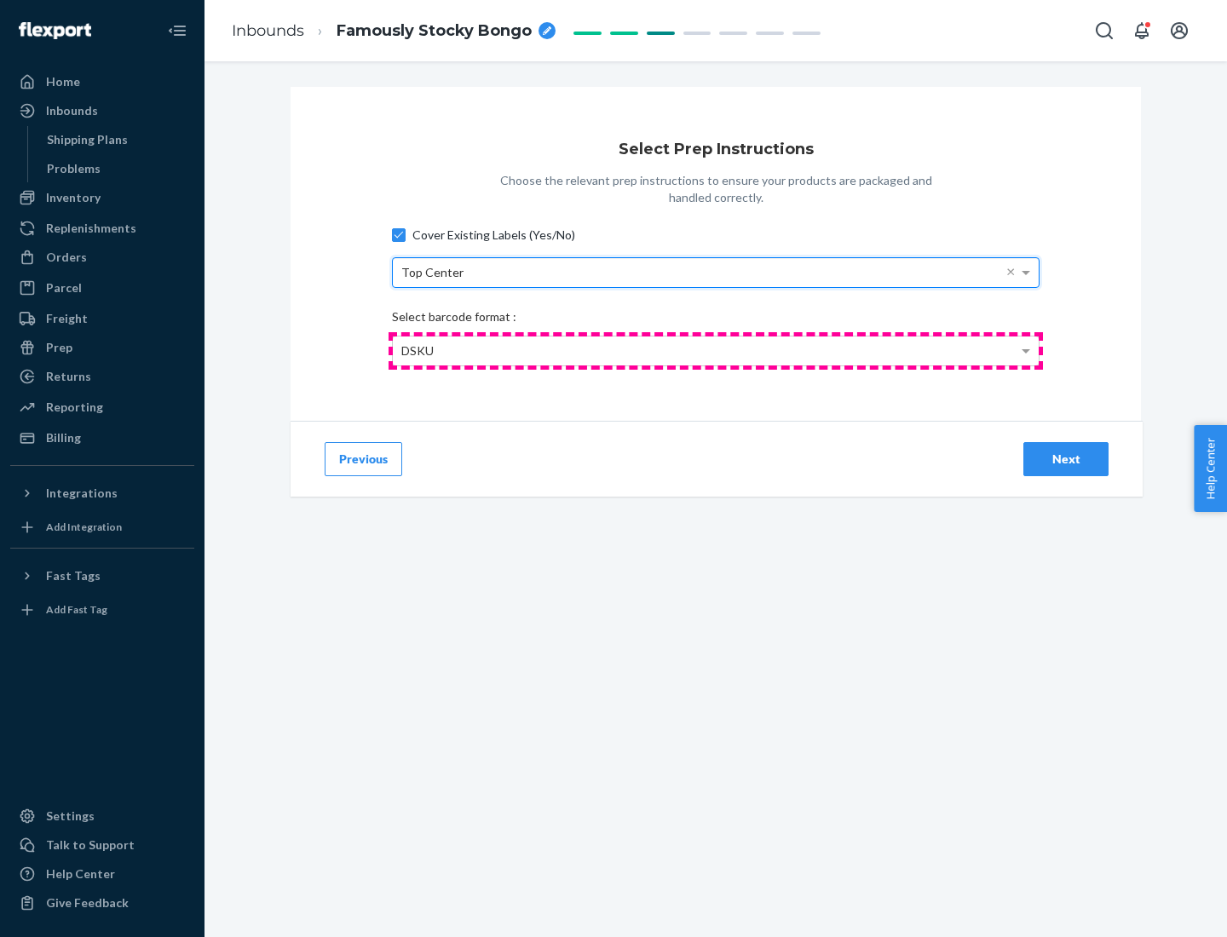
click at [716, 350] on div "DSKU" at bounding box center [716, 350] width 646 height 29
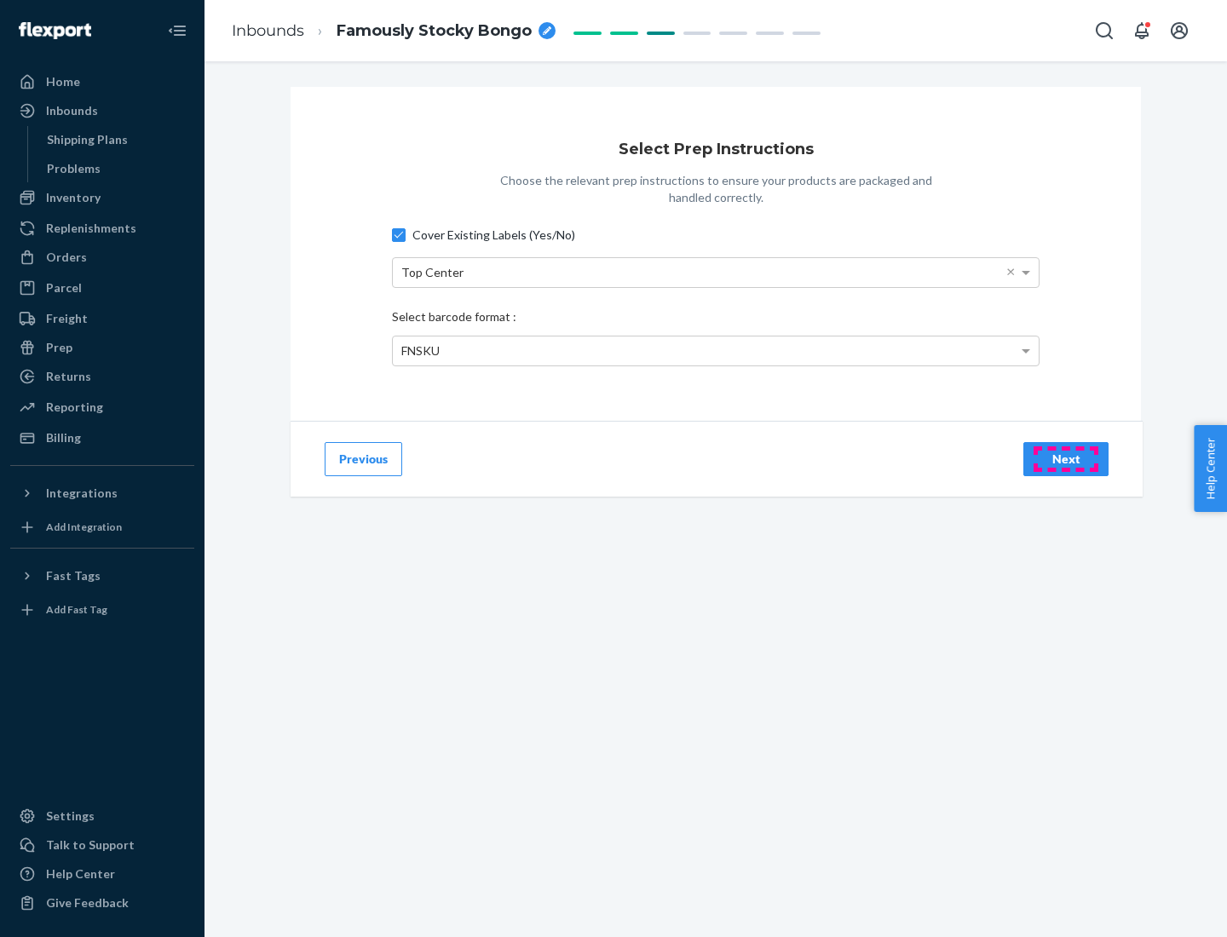
click at [1066, 458] on div "Next" at bounding box center [1066, 459] width 56 height 17
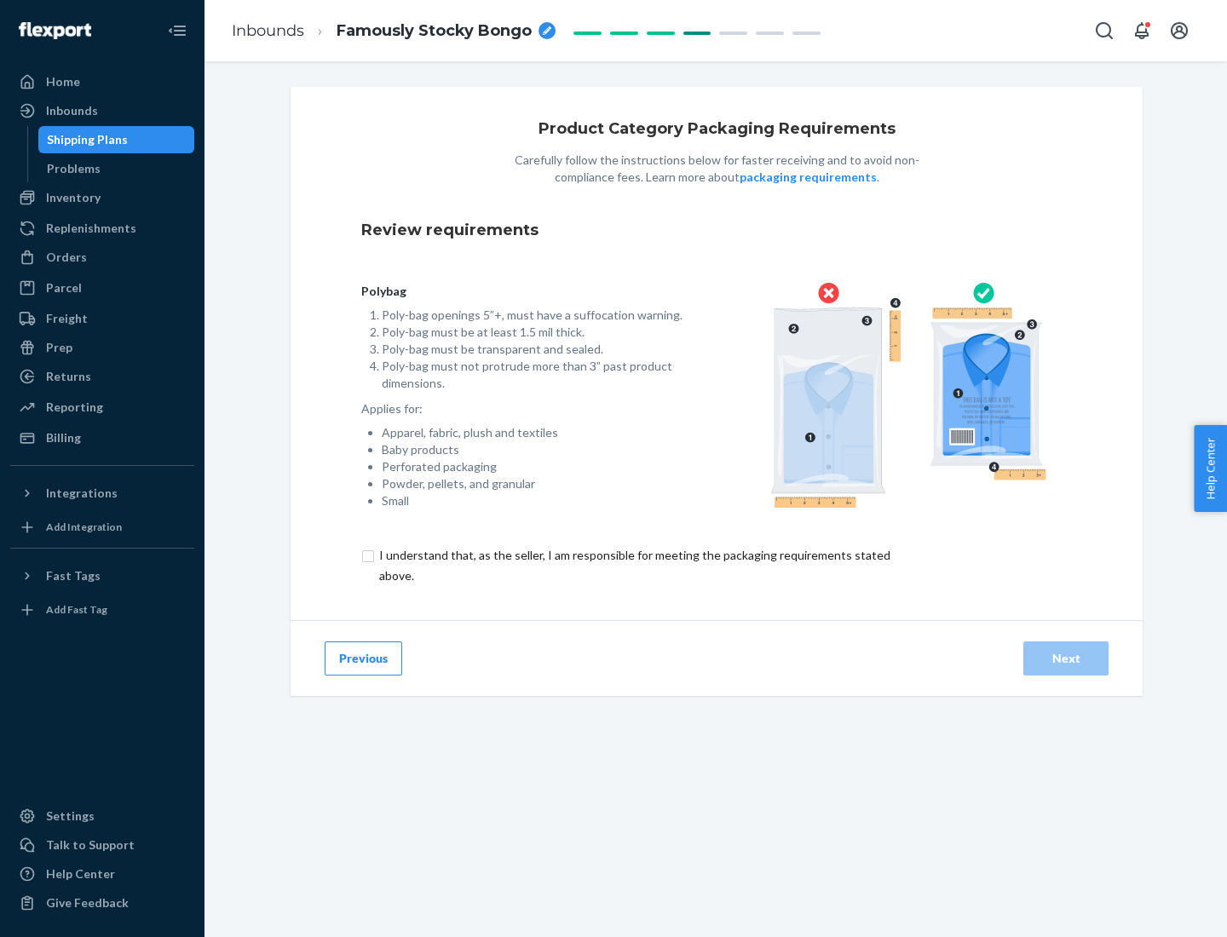
click at [633, 565] on input "checkbox" at bounding box center [644, 565] width 567 height 41
checkbox input "true"
click at [1066, 658] on div "Next" at bounding box center [1066, 658] width 56 height 17
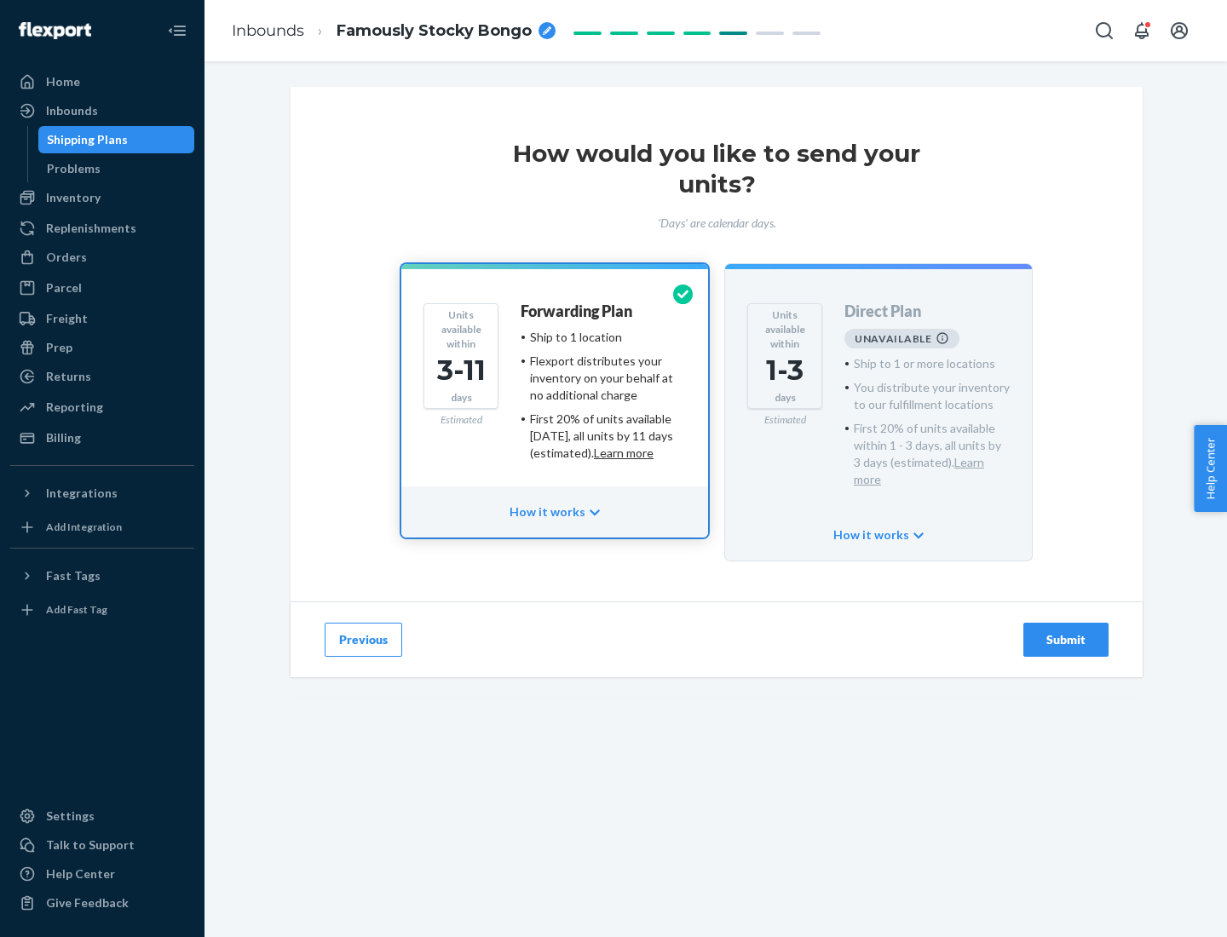
click at [578, 311] on h4 "Forwarding Plan" at bounding box center [577, 311] width 112 height 17
click at [1066, 631] on div "Submit" at bounding box center [1066, 639] width 56 height 17
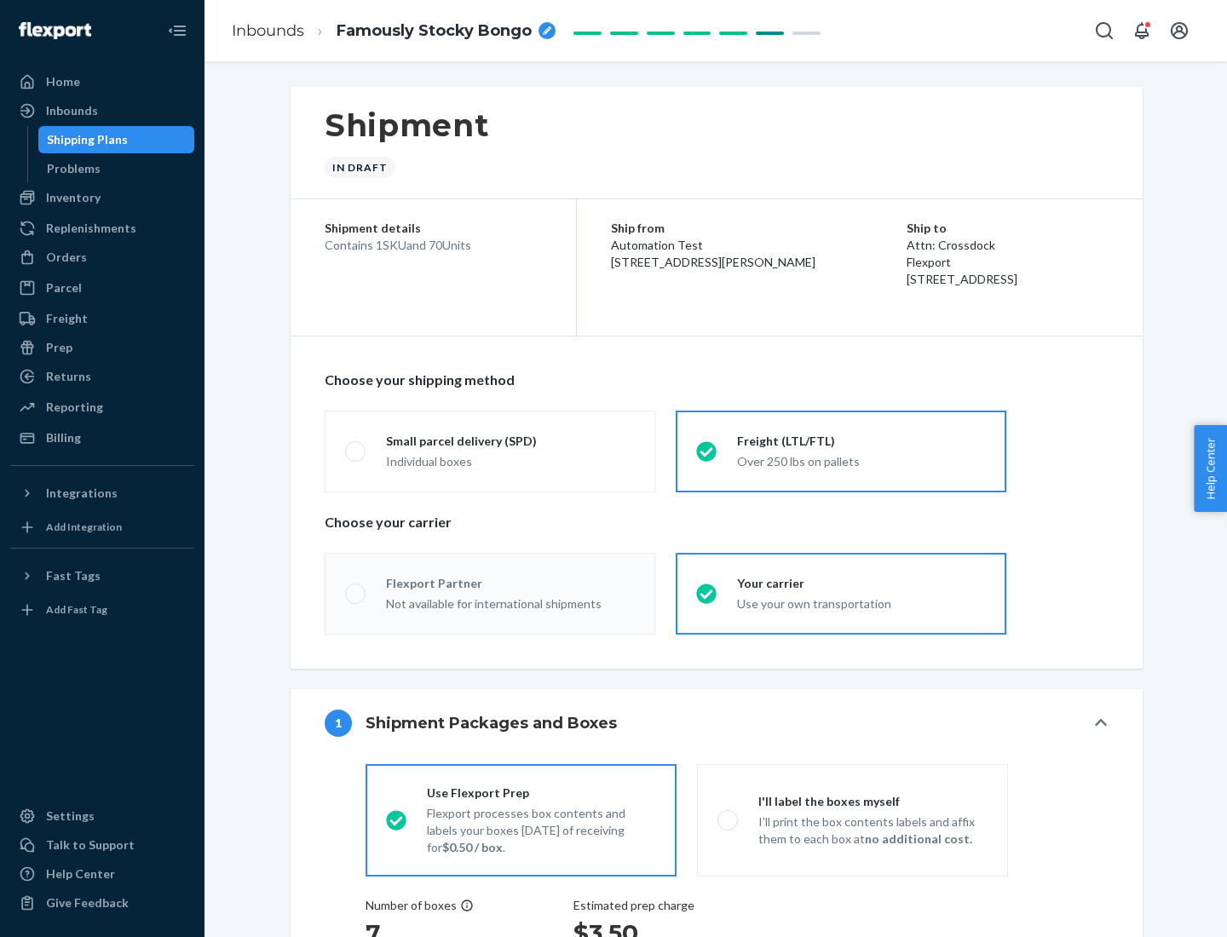
radio input "true"
radio input "false"
radio input "true"
radio input "false"
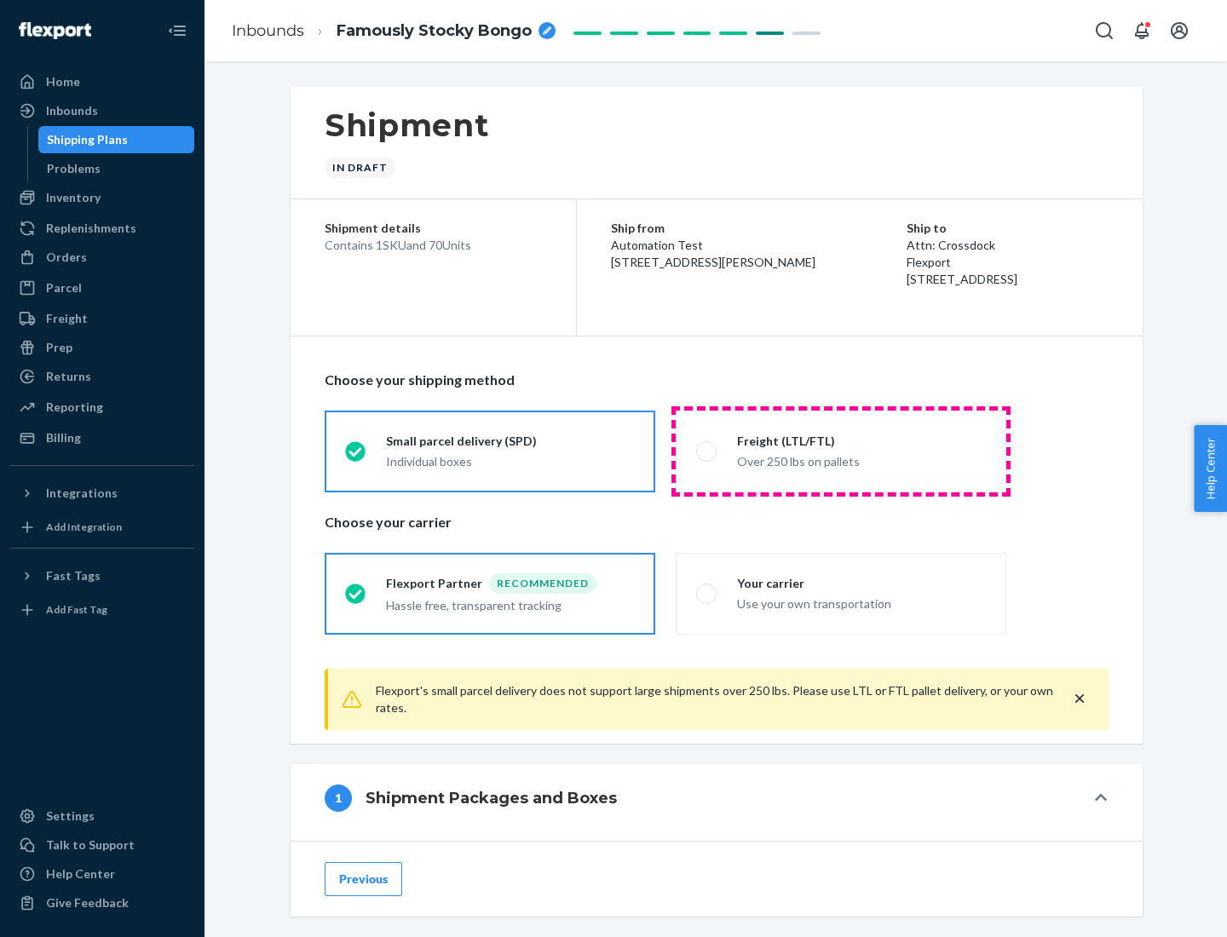
click at [841, 451] on div "Over 250 lbs on pallets" at bounding box center [861, 460] width 249 height 20
click at [707, 451] on input "Freight (LTL/FTL) Over 250 lbs on pallets" at bounding box center [701, 451] width 11 height 11
radio input "true"
radio input "false"
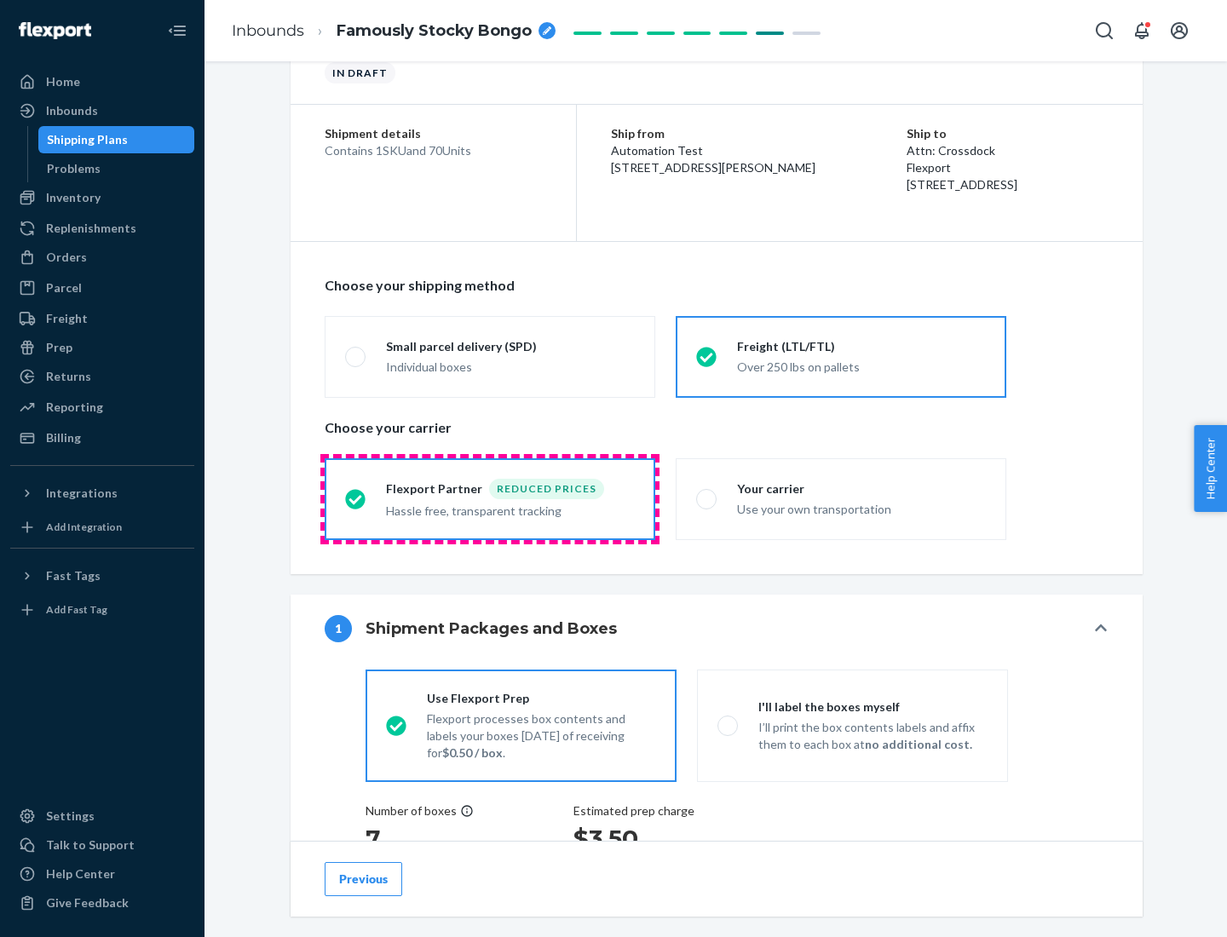
click at [490, 499] on div "Hassle free, transparent tracking" at bounding box center [510, 509] width 249 height 20
click at [356, 498] on input "Flexport Partner Reduced prices Hassle free, transparent tracking" at bounding box center [350, 498] width 11 height 11
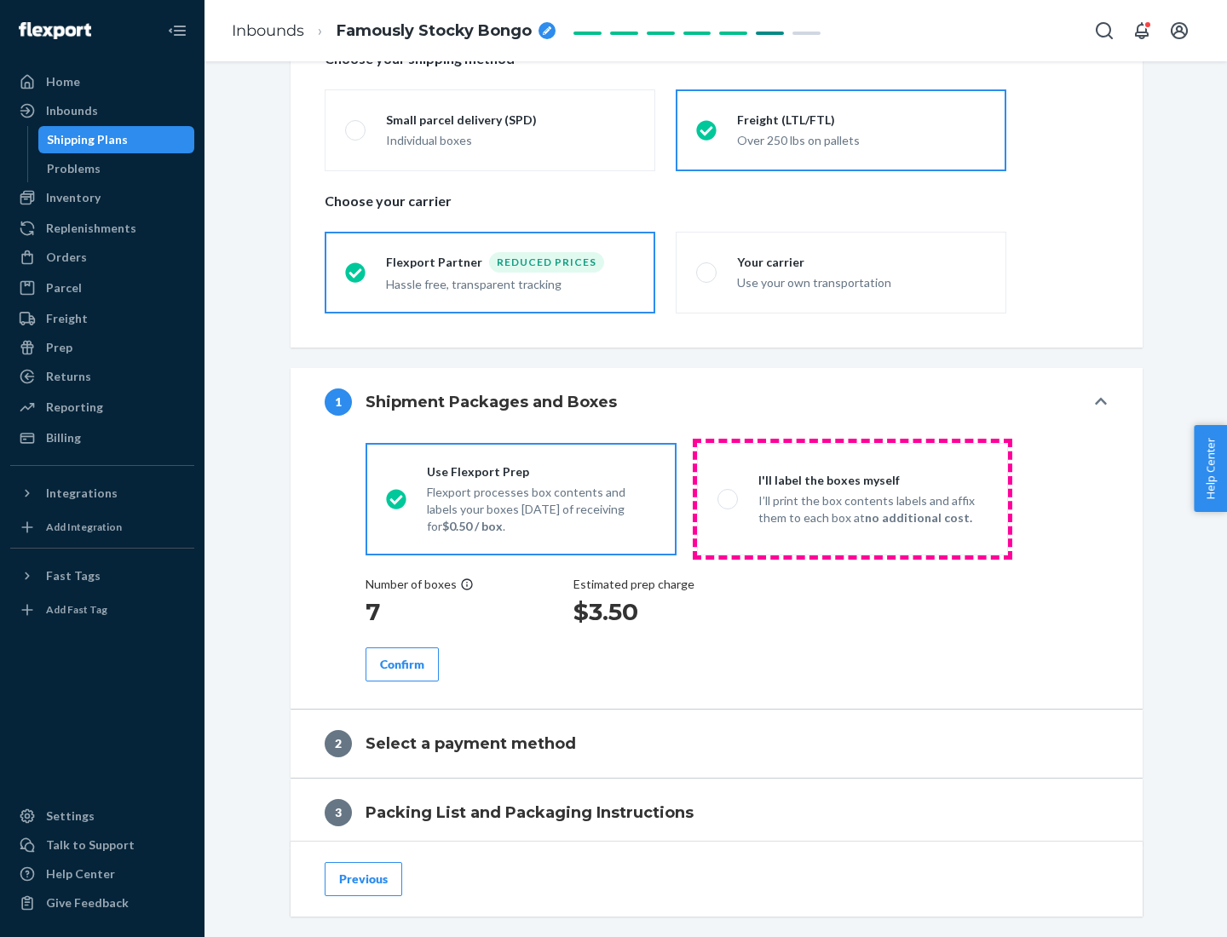
click at [852, 498] on p "I’ll print the box contents labels and affix them to each box at no additional …" at bounding box center [872, 509] width 229 height 34
click at [728, 498] on input "I'll label the boxes myself I’ll print the box contents labels and affix them t…" at bounding box center [722, 498] width 11 height 11
radio input "true"
radio input "false"
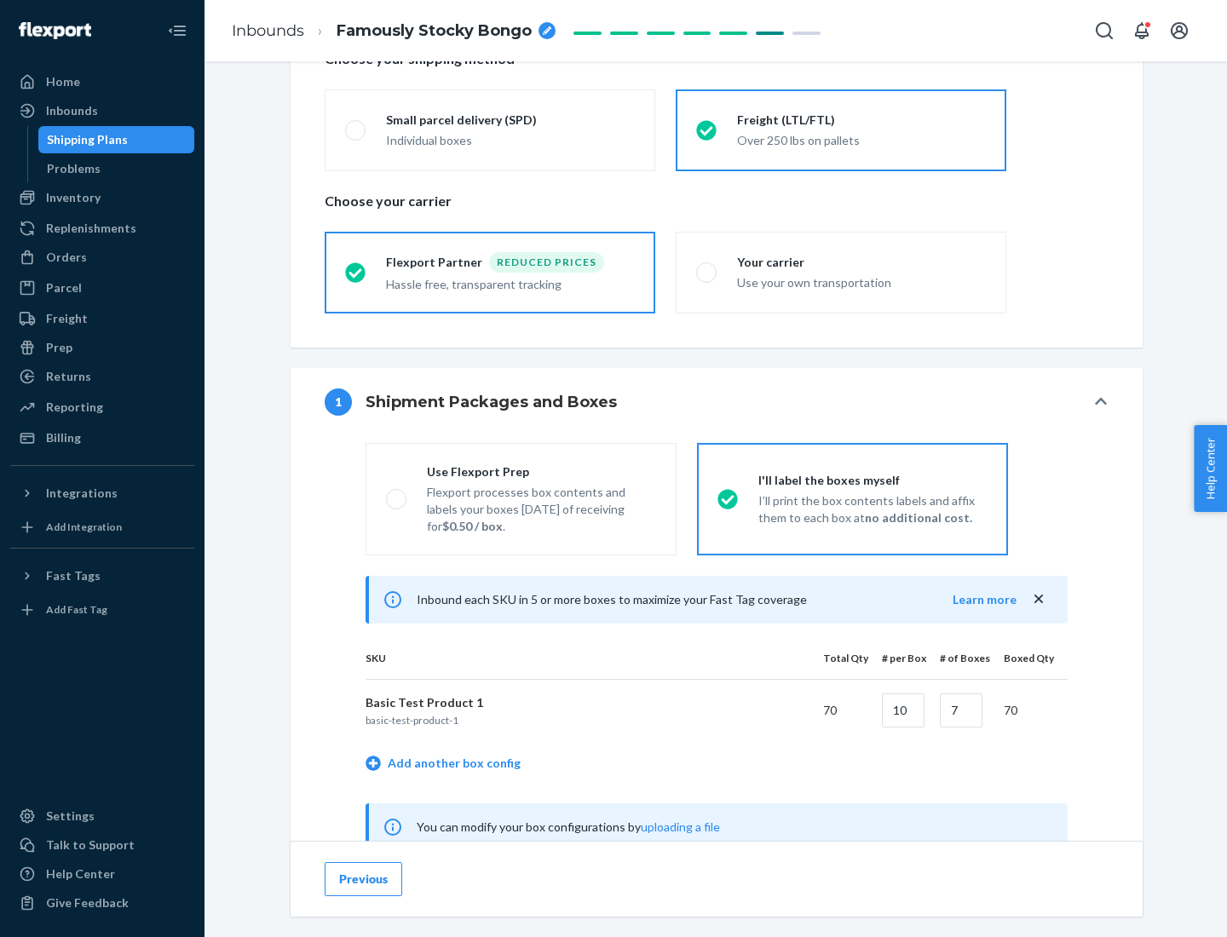
scroll to position [532, 0]
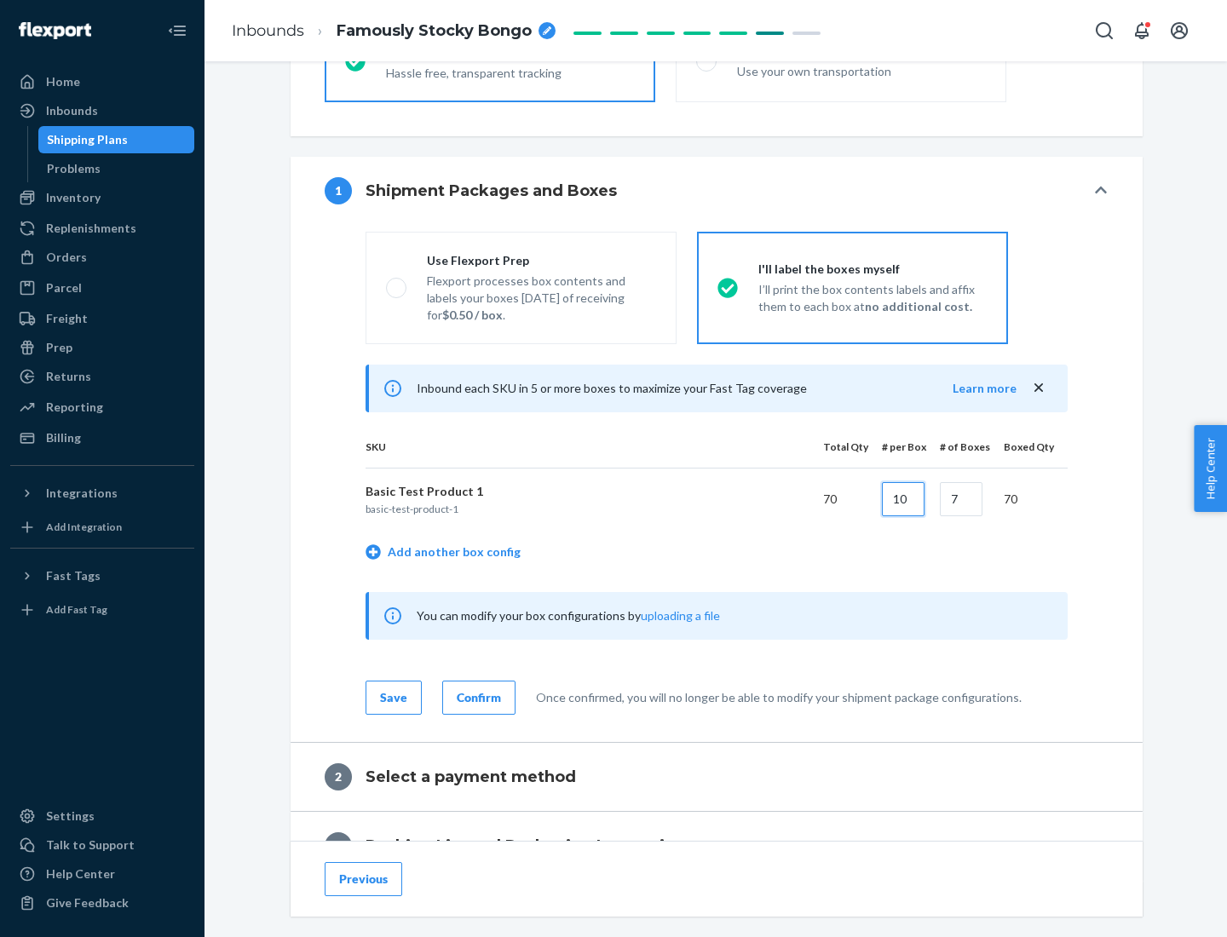
type input "10"
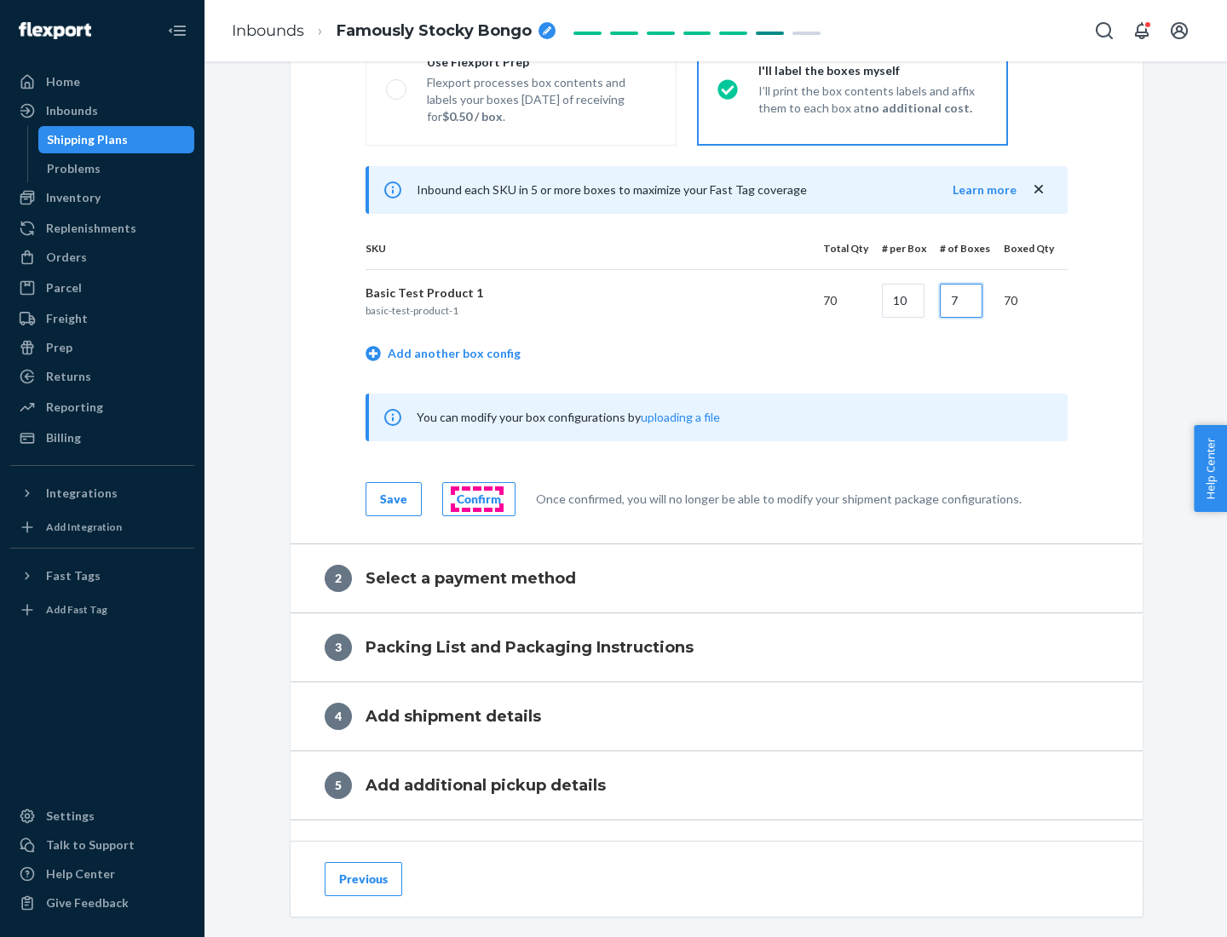
type input "7"
click at [476, 498] on div "Confirm" at bounding box center [479, 499] width 44 height 17
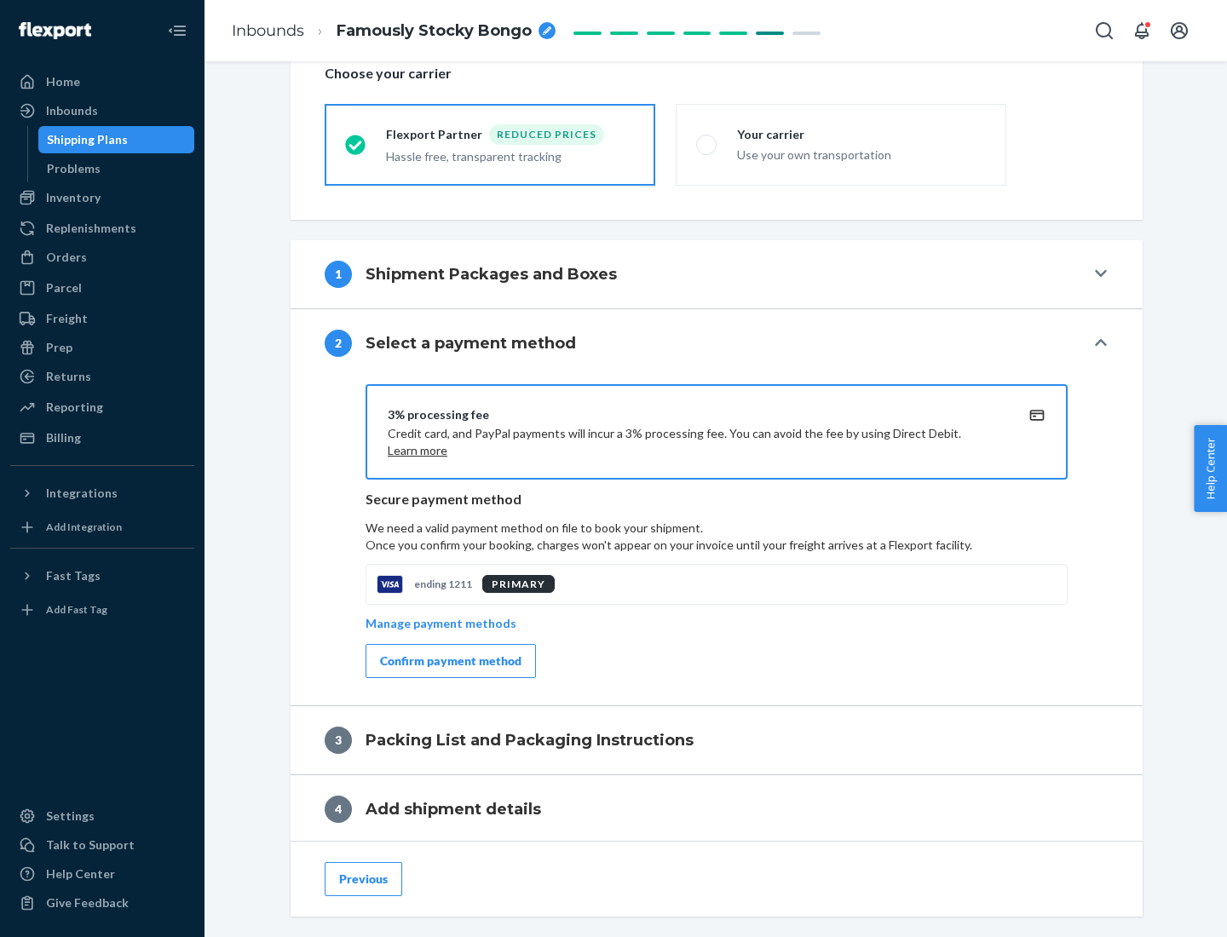
scroll to position [611, 0]
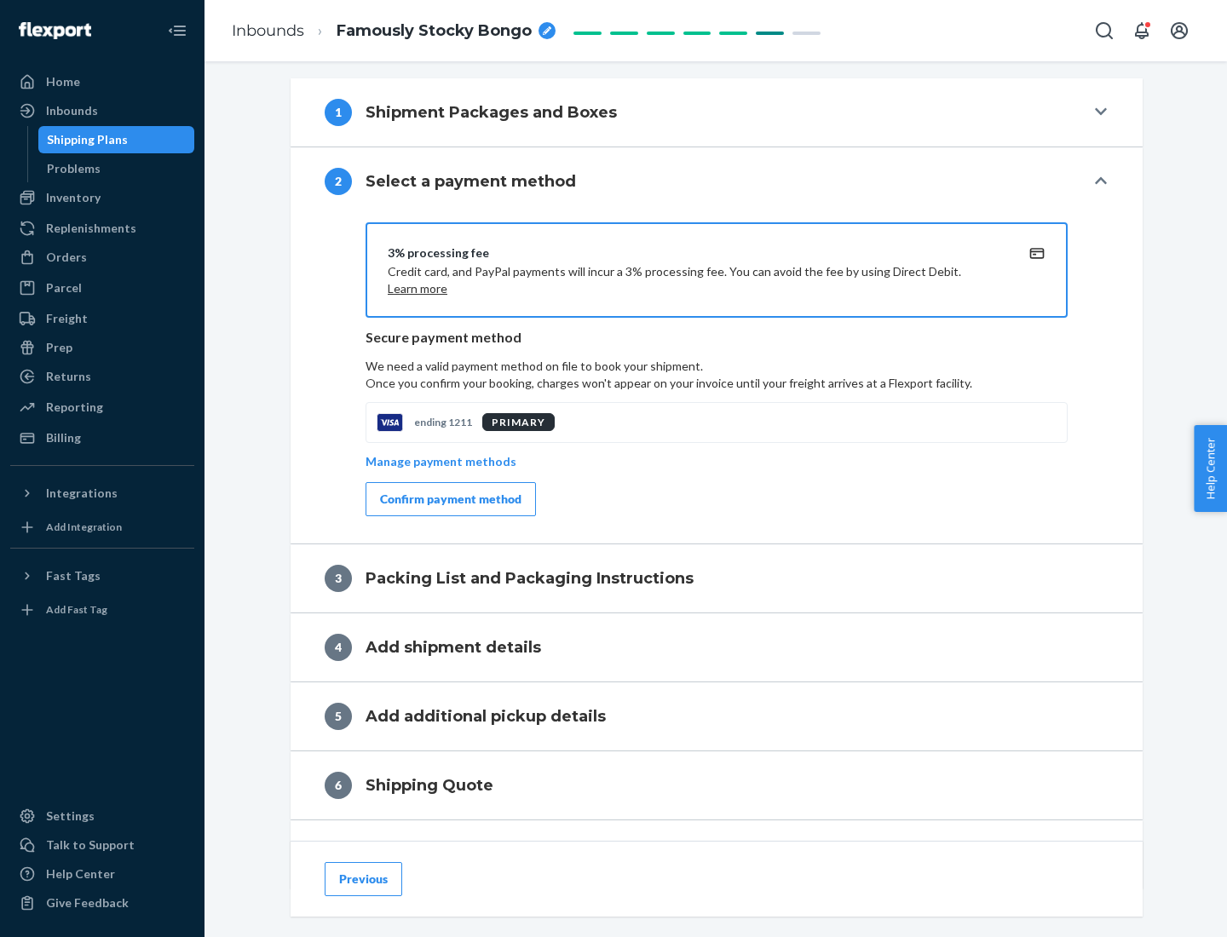
click at [449, 499] on div "Confirm payment method" at bounding box center [450, 499] width 141 height 17
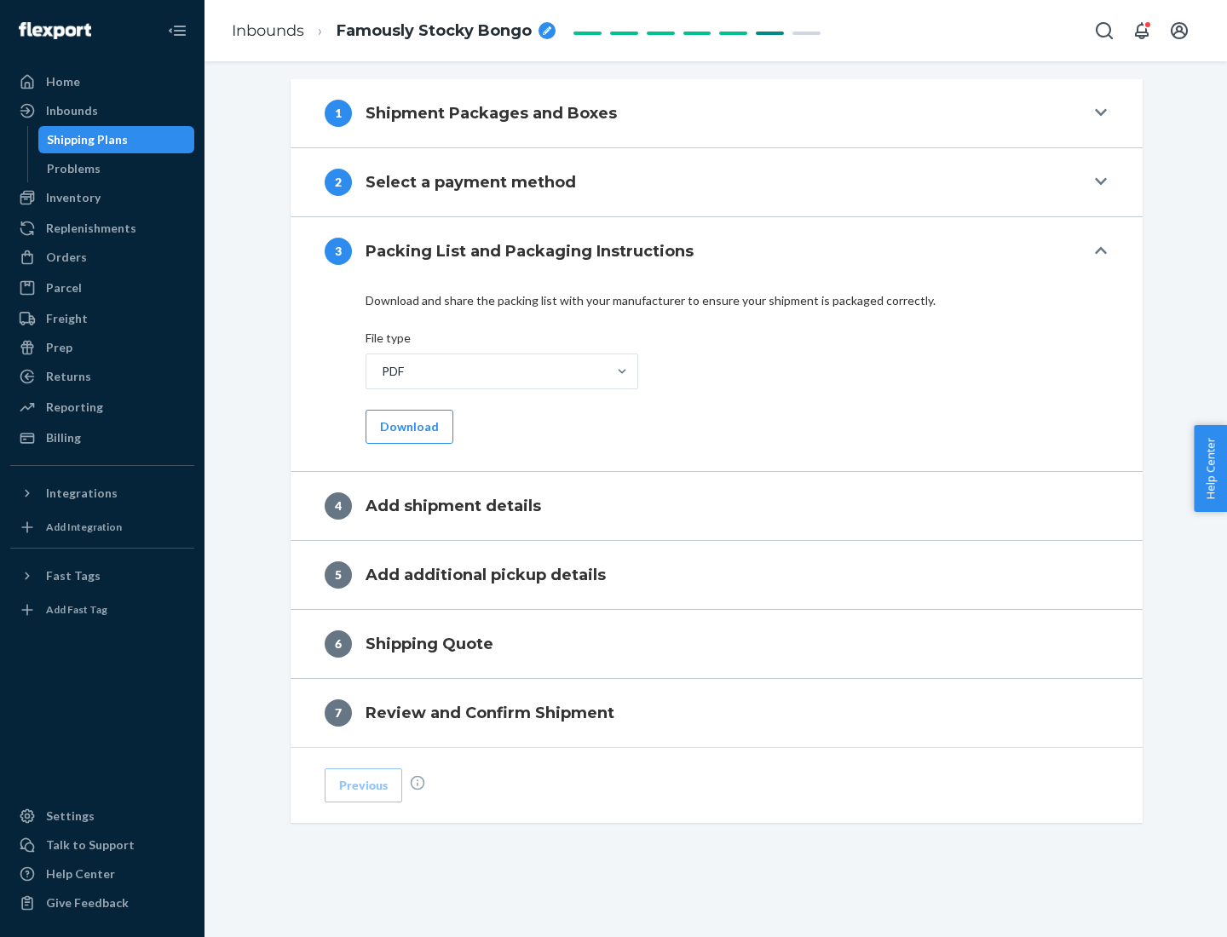
scroll to position [538, 0]
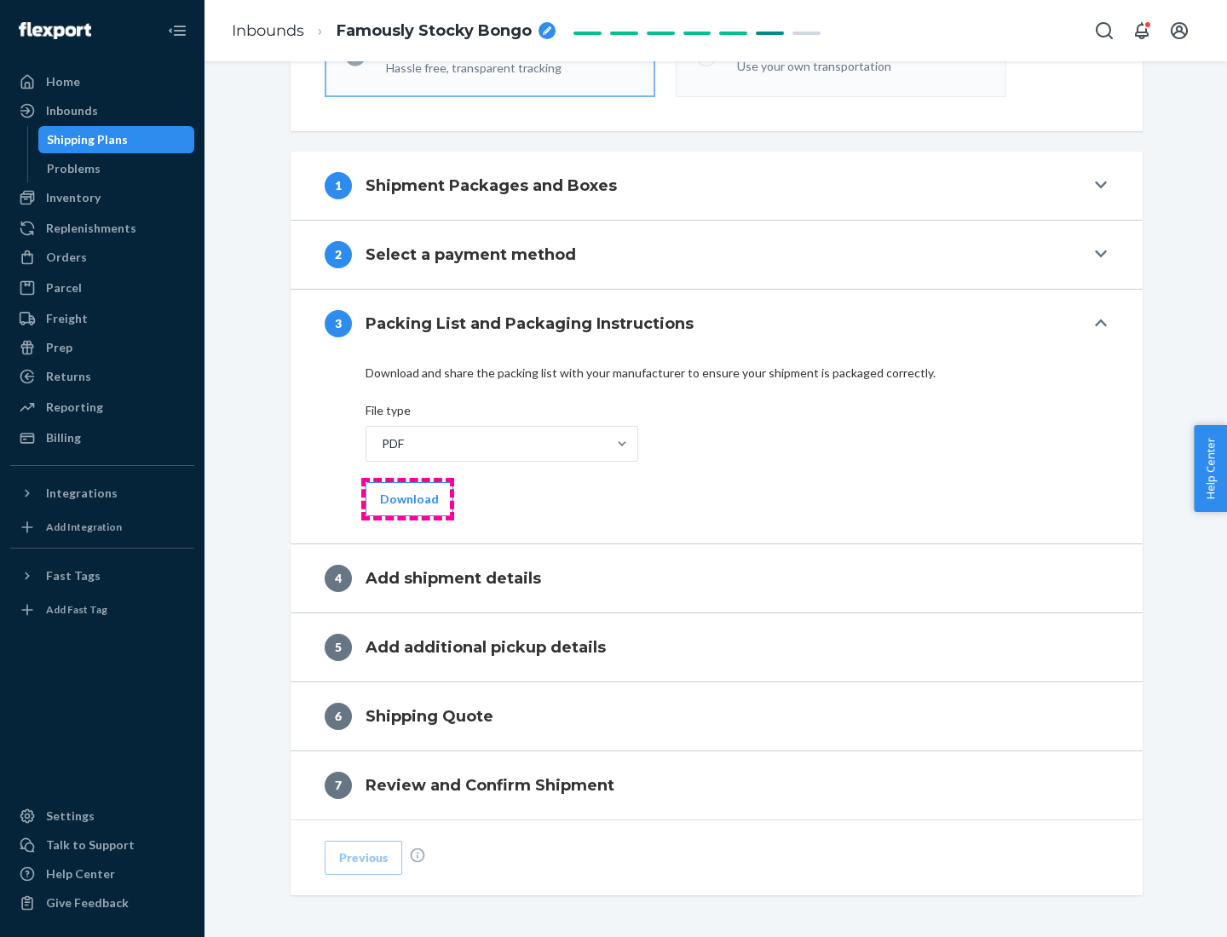
click at [407, 498] on button "Download" at bounding box center [409, 499] width 88 height 34
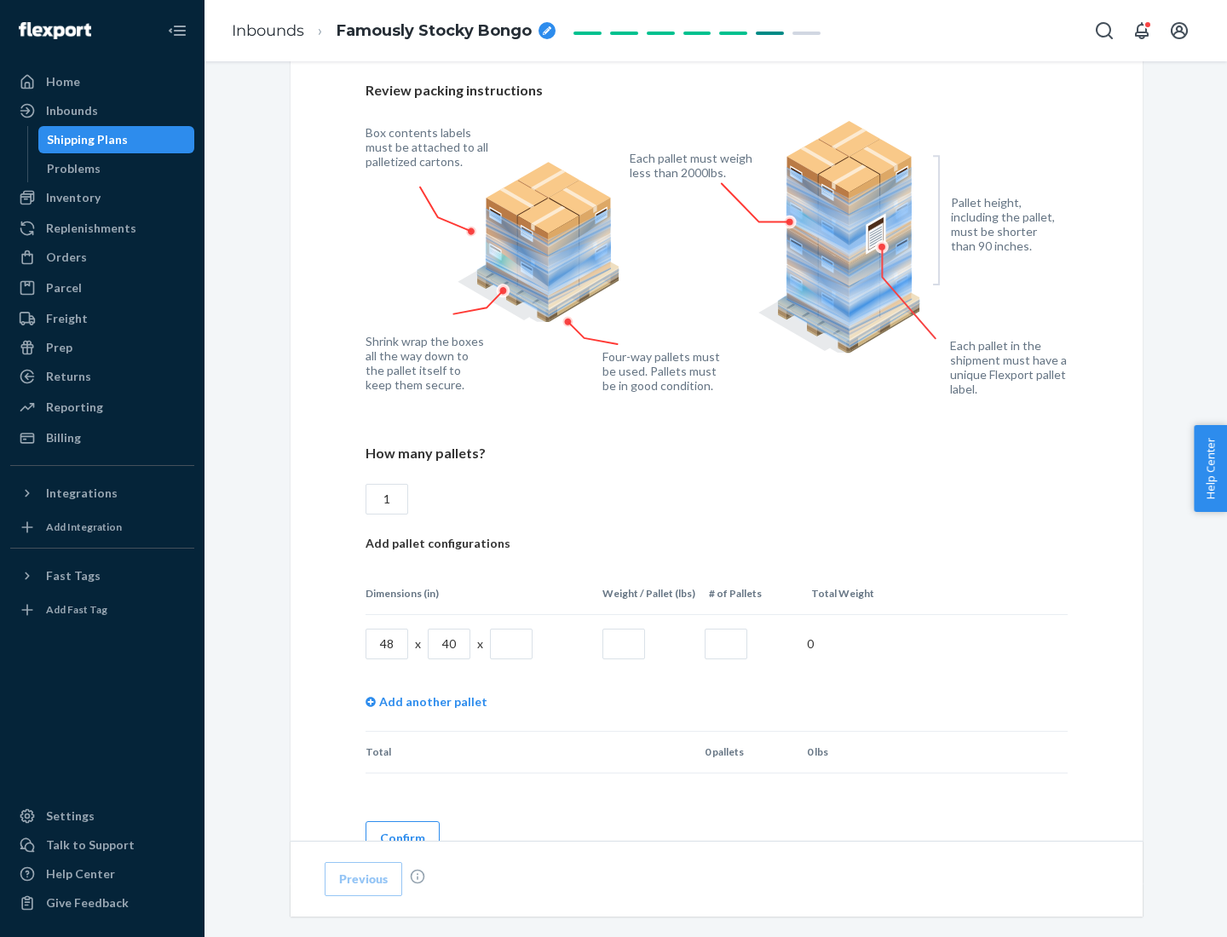
scroll to position [1169, 0]
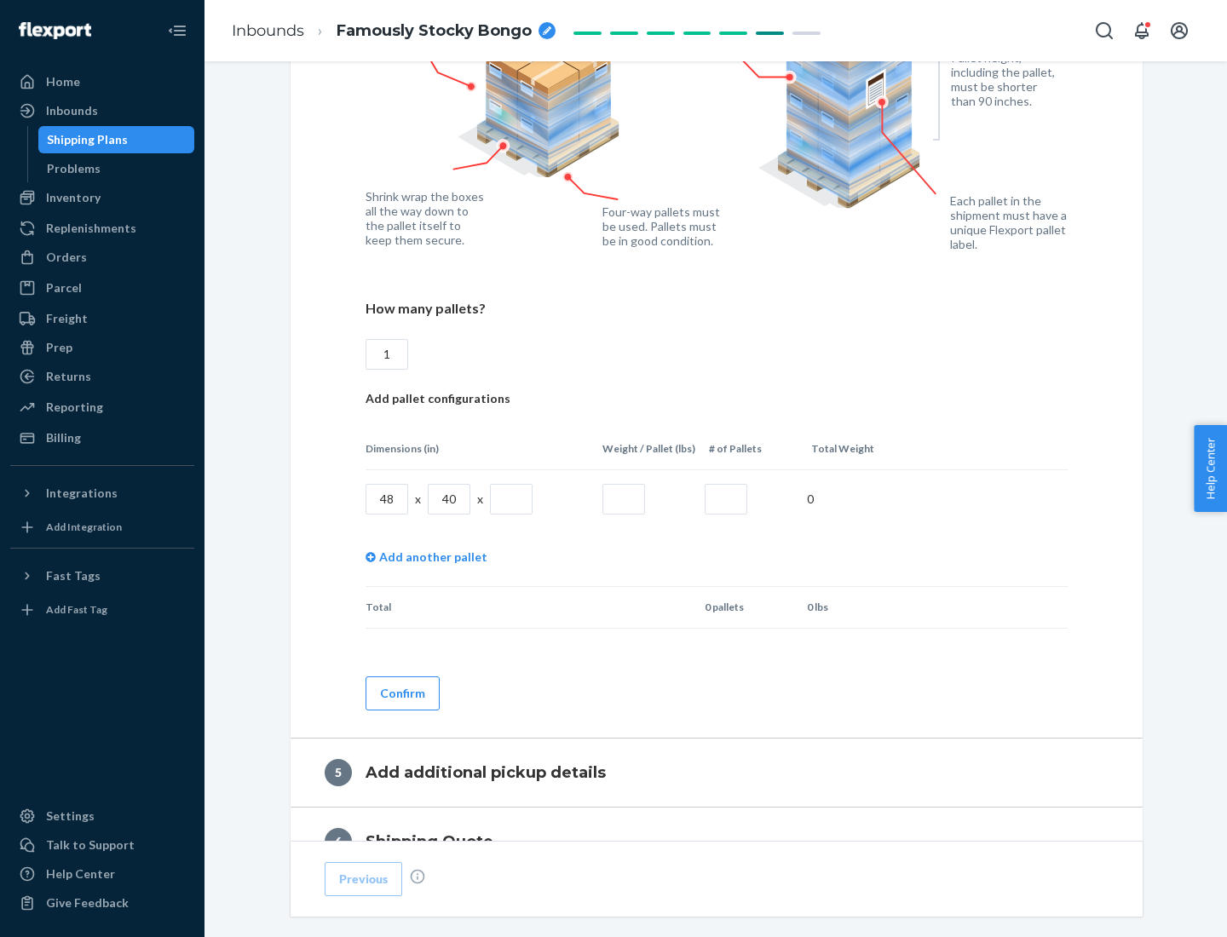
type input "1"
type input "40"
type input "200"
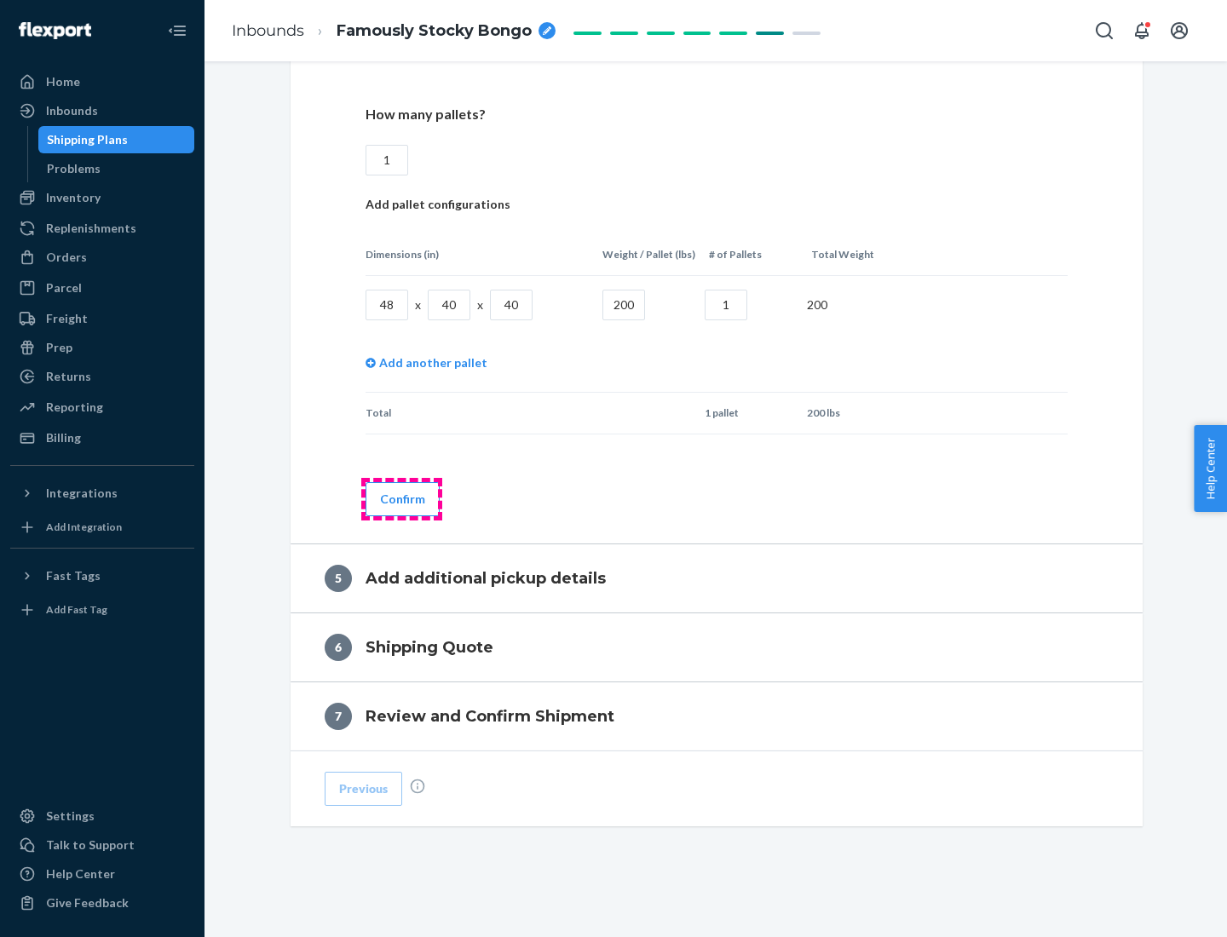
type input "1"
click at [401, 498] on button "Confirm" at bounding box center [402, 499] width 74 height 34
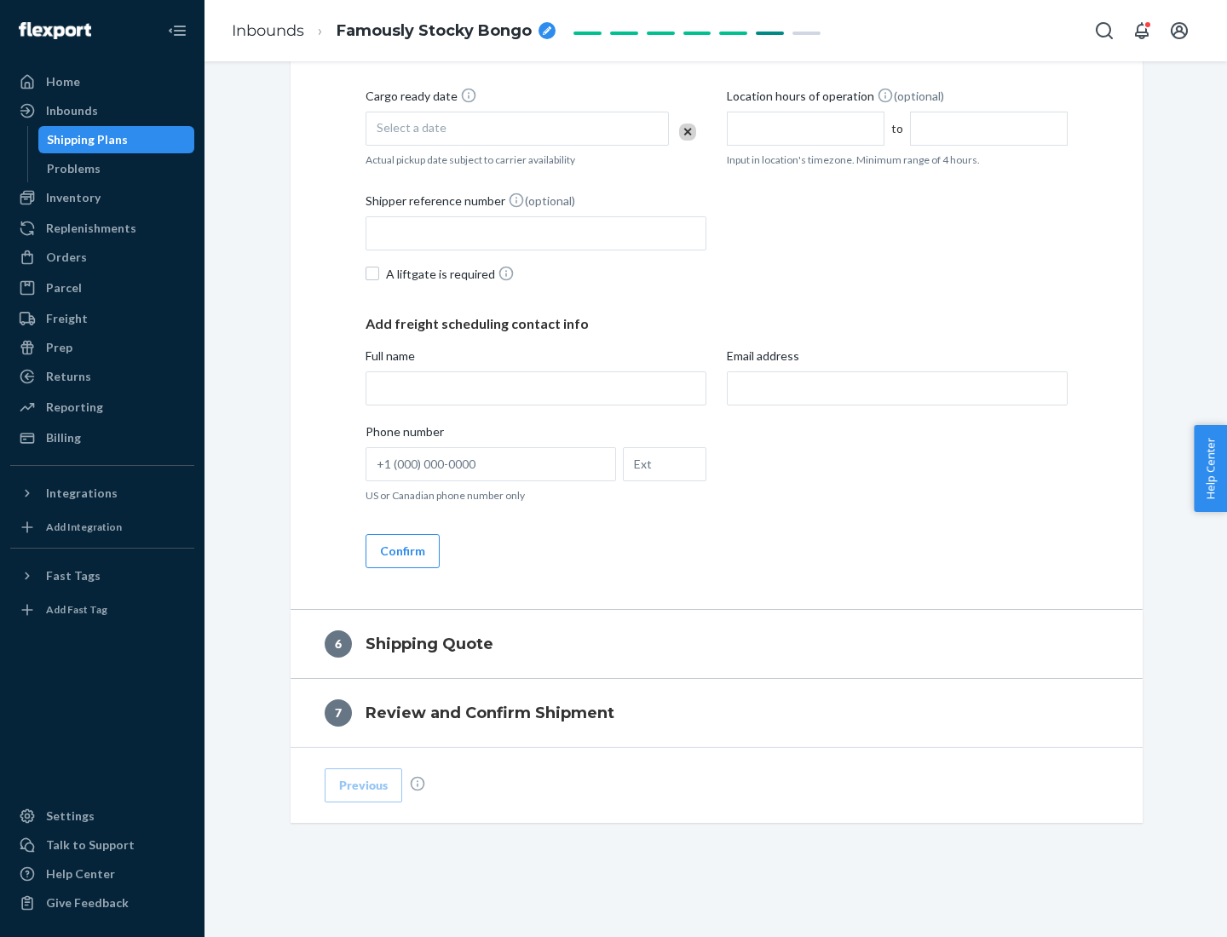
scroll to position [583, 0]
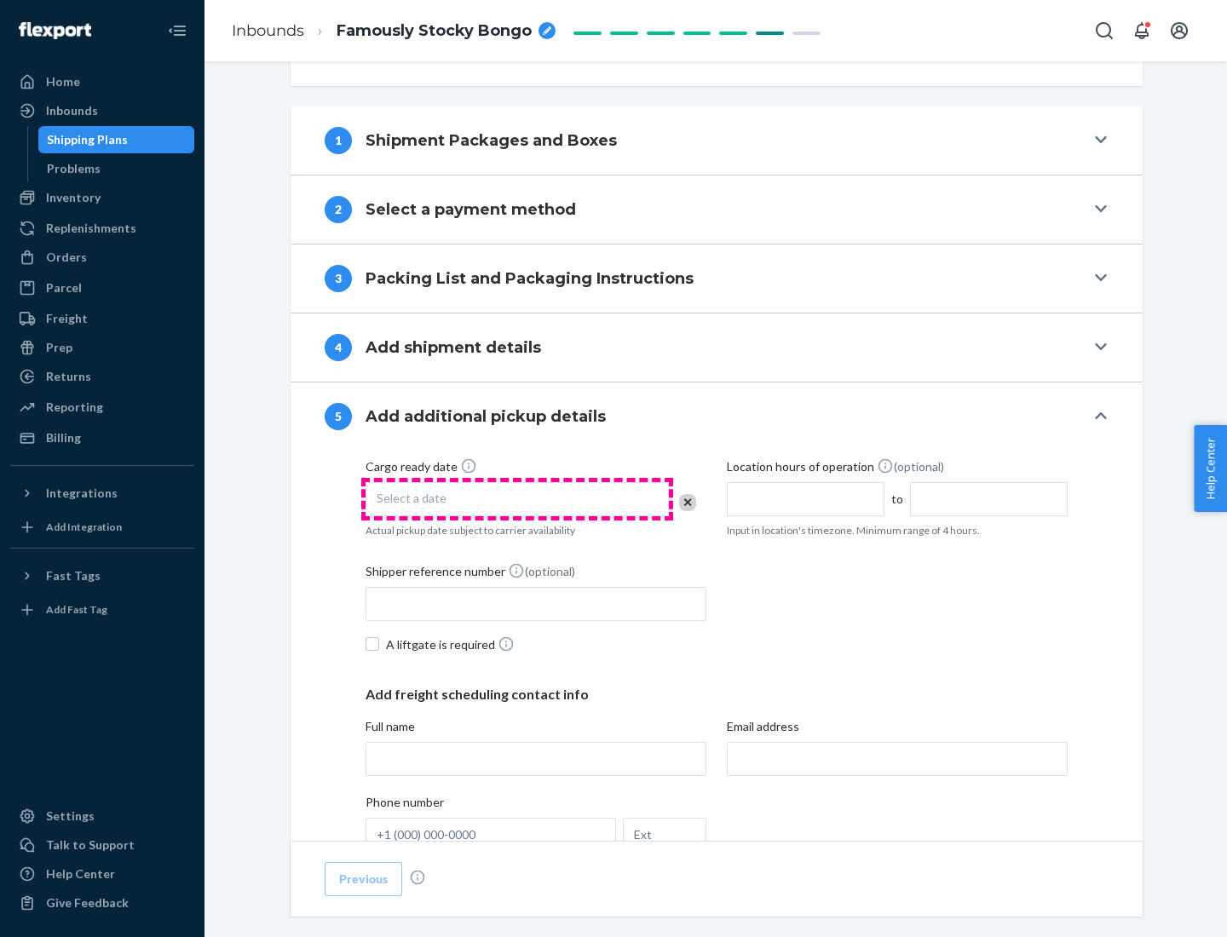
click at [517, 498] on div "Select a date" at bounding box center [516, 499] width 303 height 34
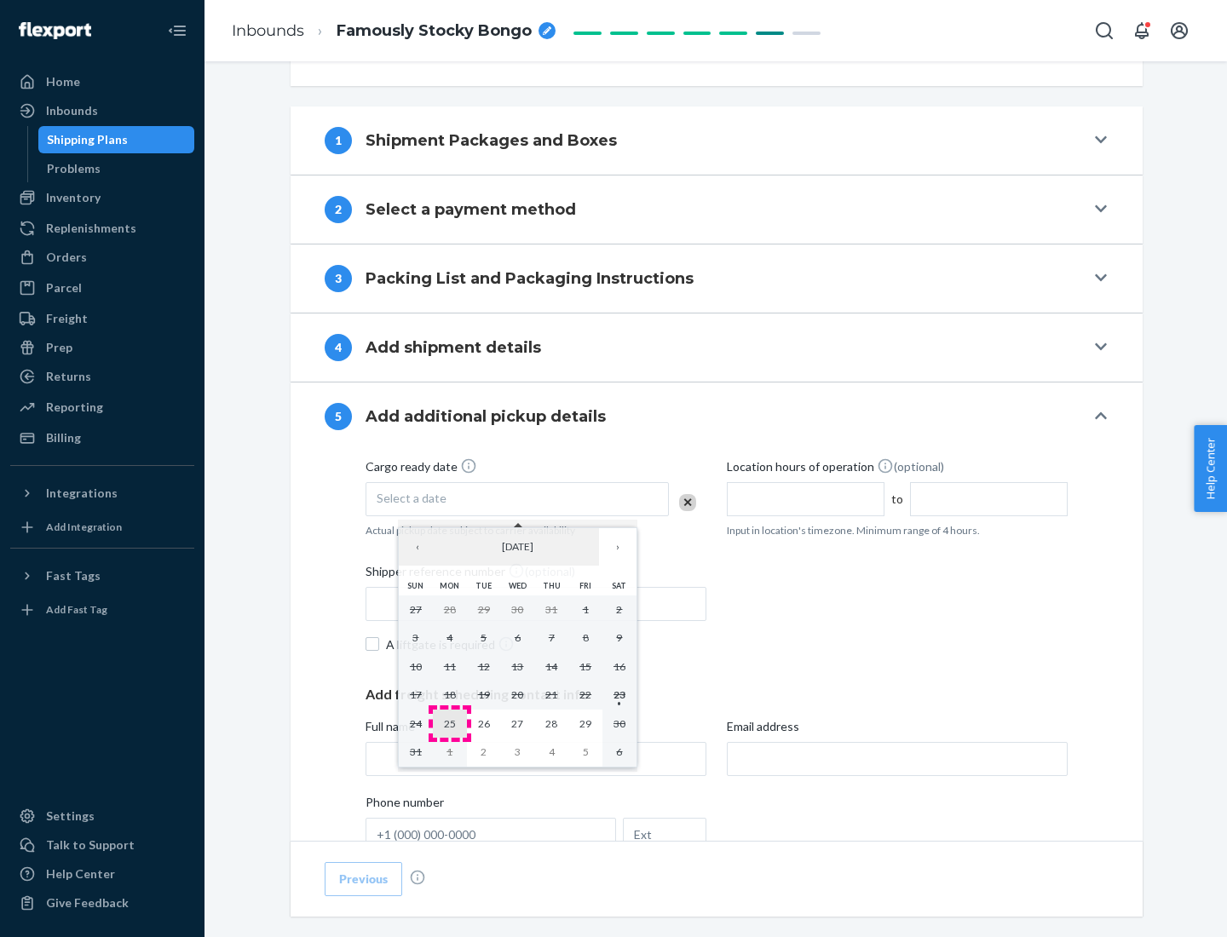
click at [449, 723] on abbr "25" at bounding box center [450, 723] width 12 height 13
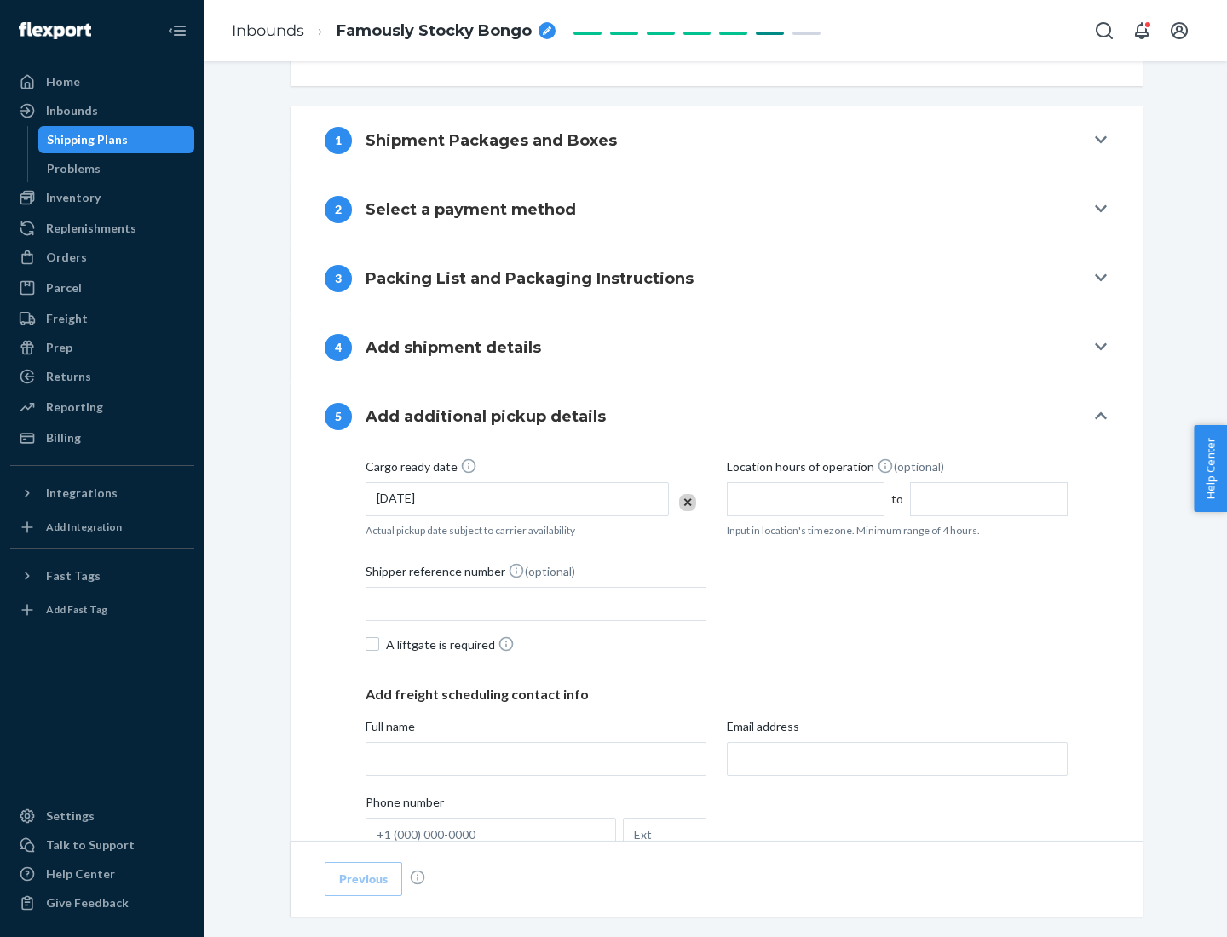
scroll to position [843, 0]
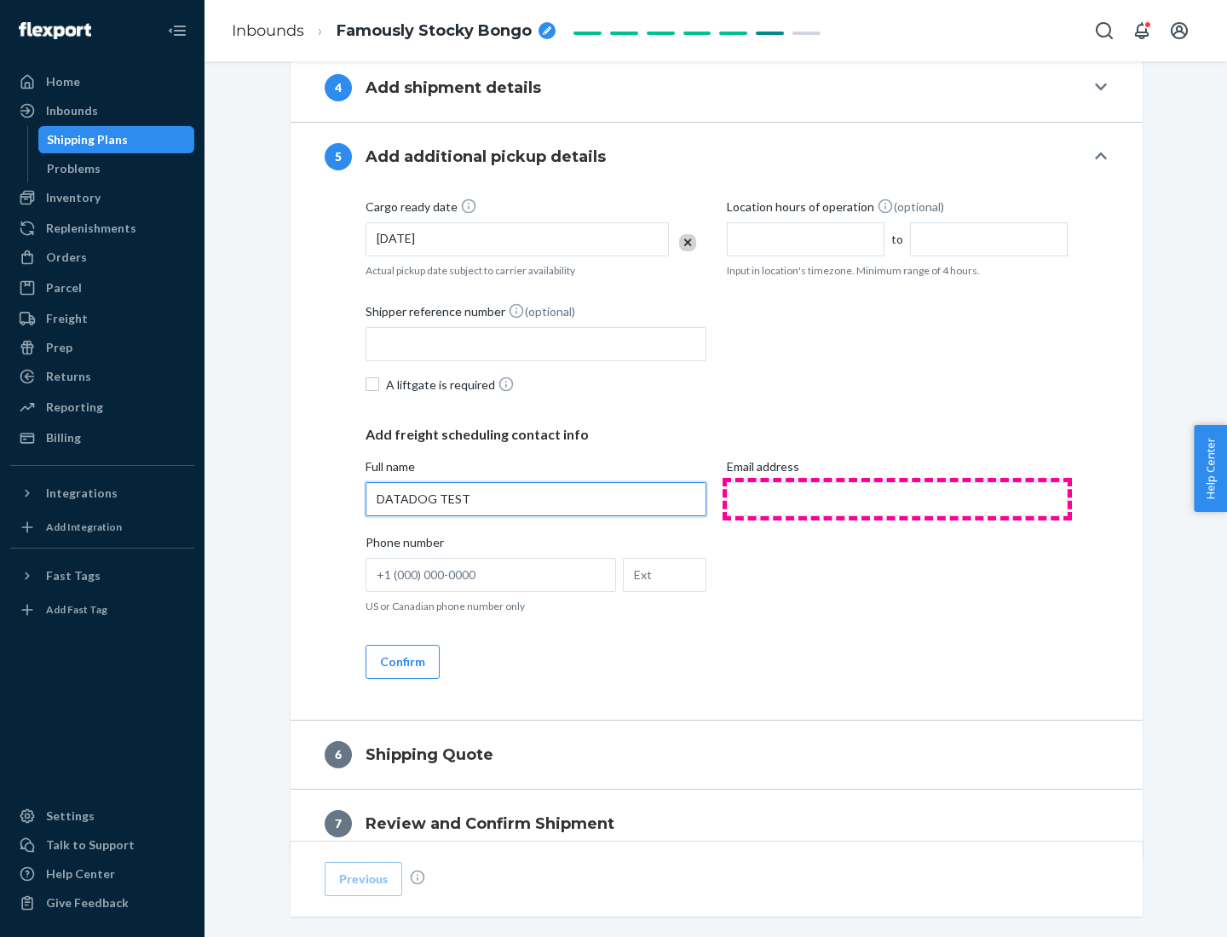
type input "DATADOG TEST"
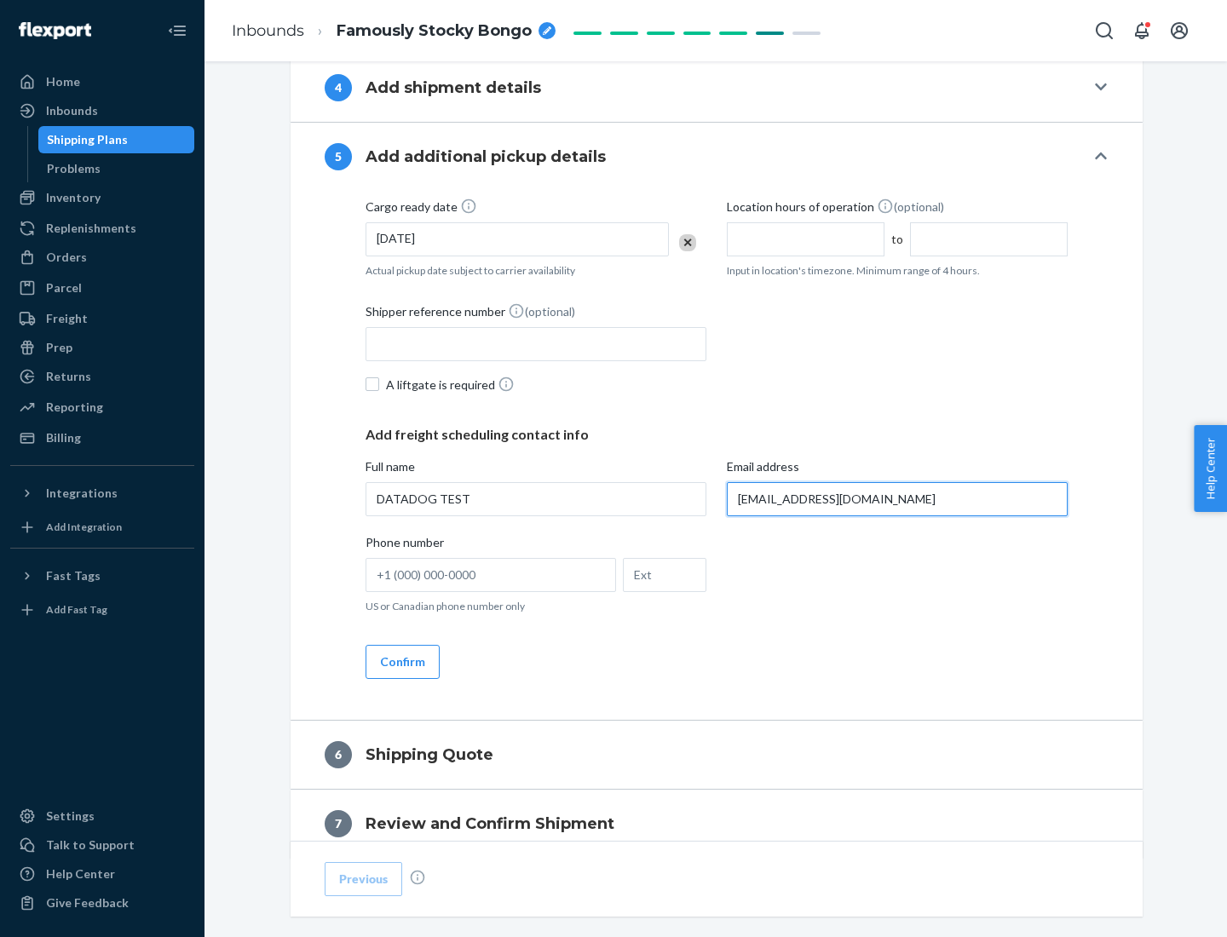
scroll to position [918, 0]
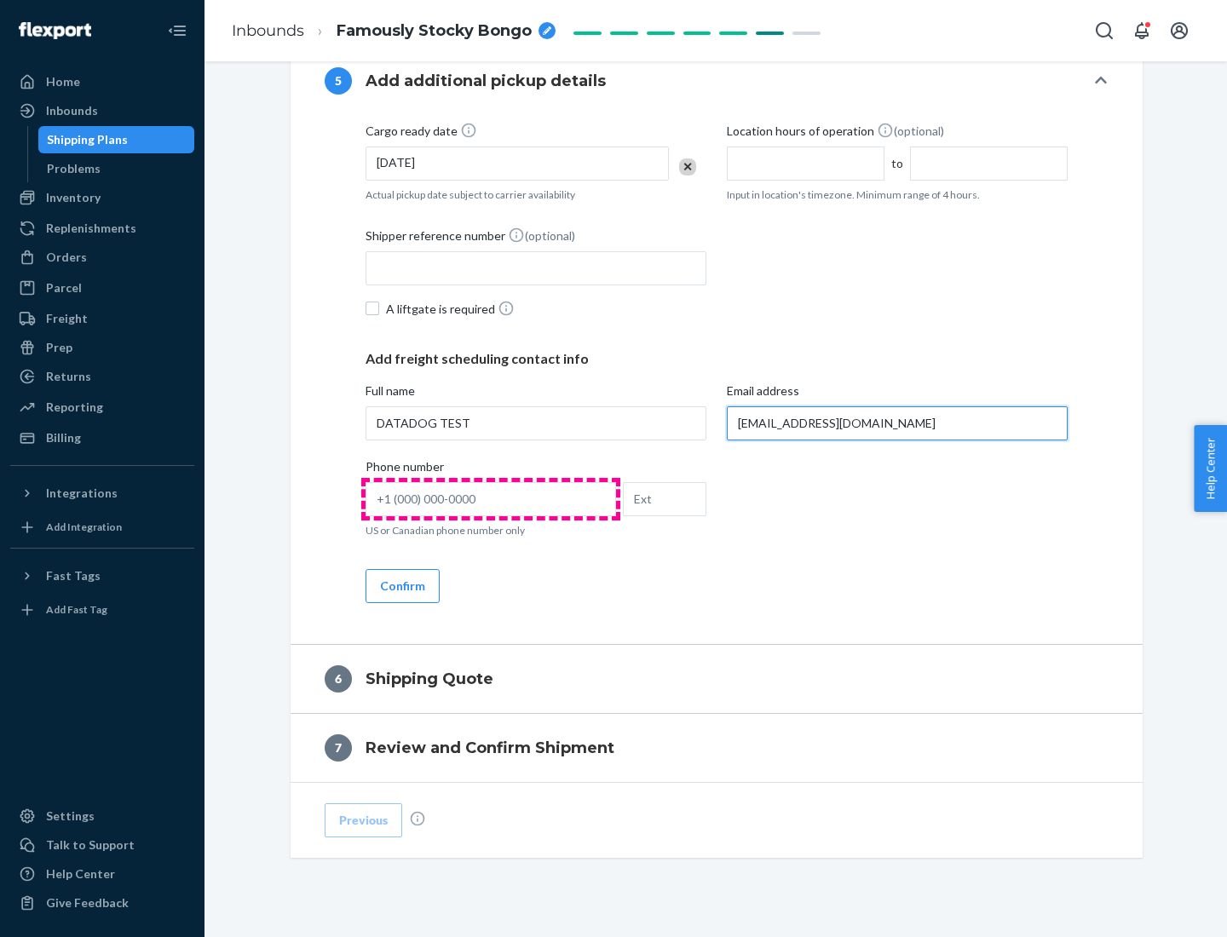
type input "[EMAIL_ADDRESS][DOMAIN_NAME]"
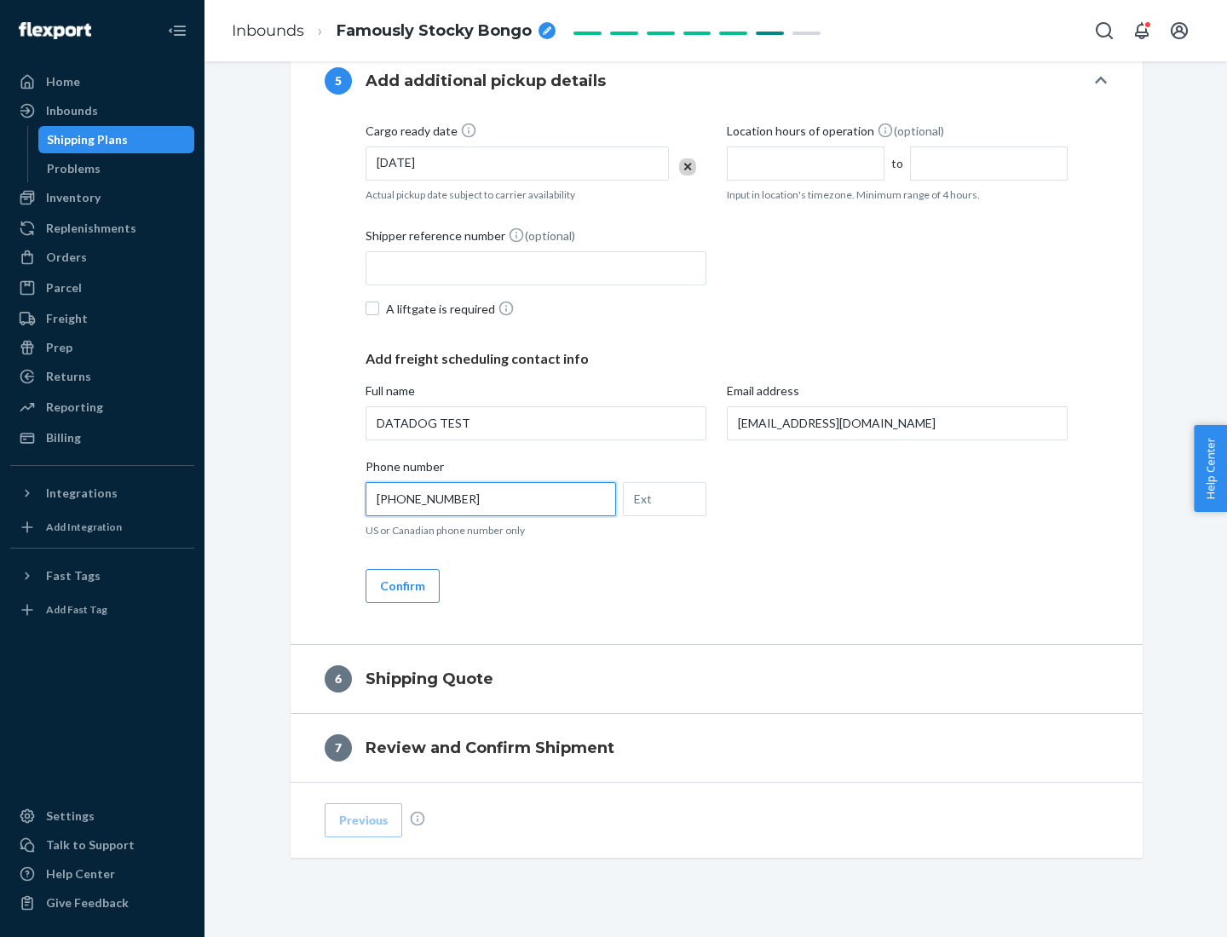
scroll to position [953, 0]
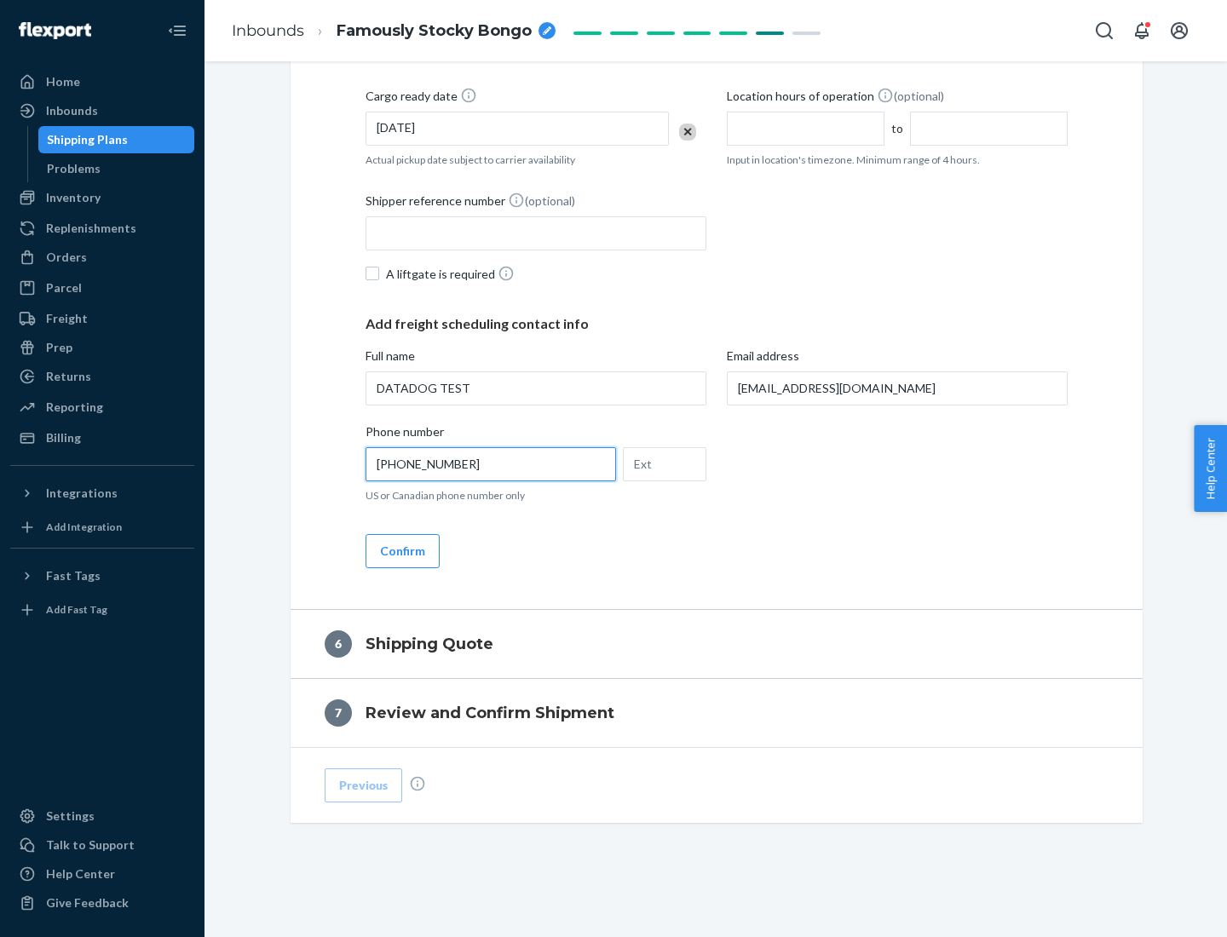
type input "[PHONE_NUMBER]"
click at [401, 550] on button "Confirm" at bounding box center [402, 551] width 74 height 34
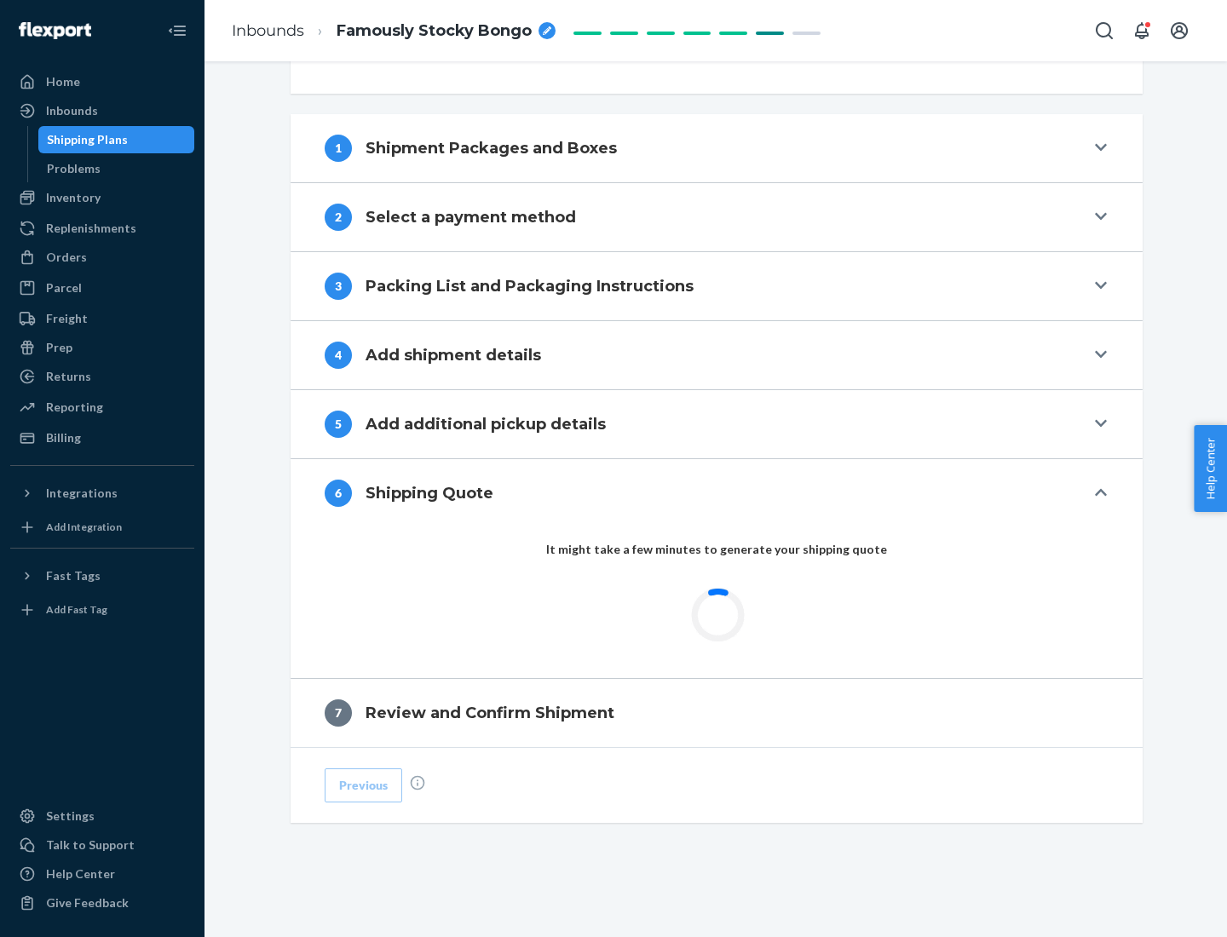
scroll to position [636, 0]
